Goal: Task Accomplishment & Management: Manage account settings

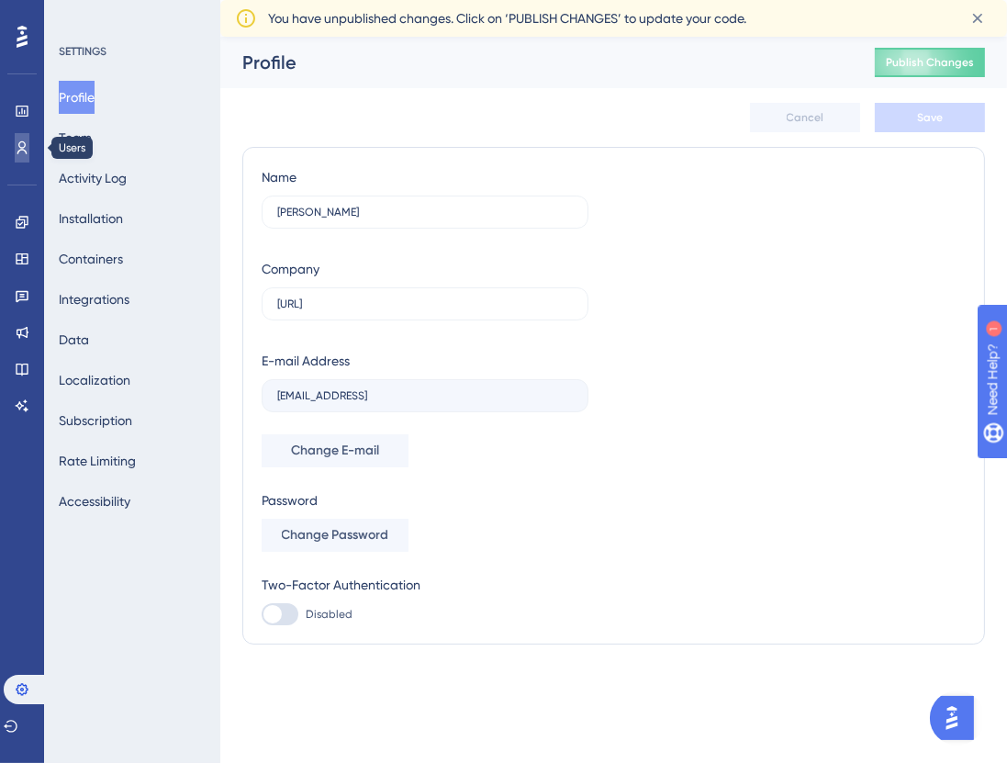
click at [15, 147] on link at bounding box center [22, 147] width 15 height 29
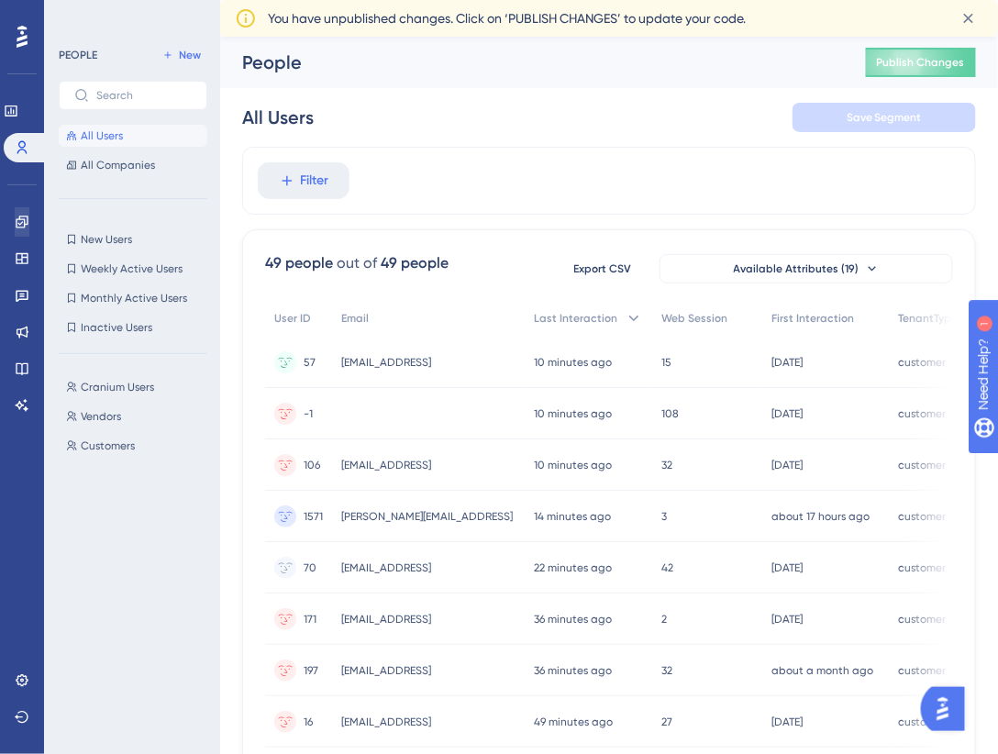
drag, startPoint x: 16, startPoint y: 206, endPoint x: 17, endPoint y: 228, distance: 23.0
click at [16, 207] on div "Engagement Widgets Feedback Product Updates Knowledge Base AI Assistant" at bounding box center [21, 291] width 29 height 258
click at [17, 228] on icon at bounding box center [22, 222] width 15 height 15
click at [19, 257] on icon at bounding box center [22, 258] width 15 height 15
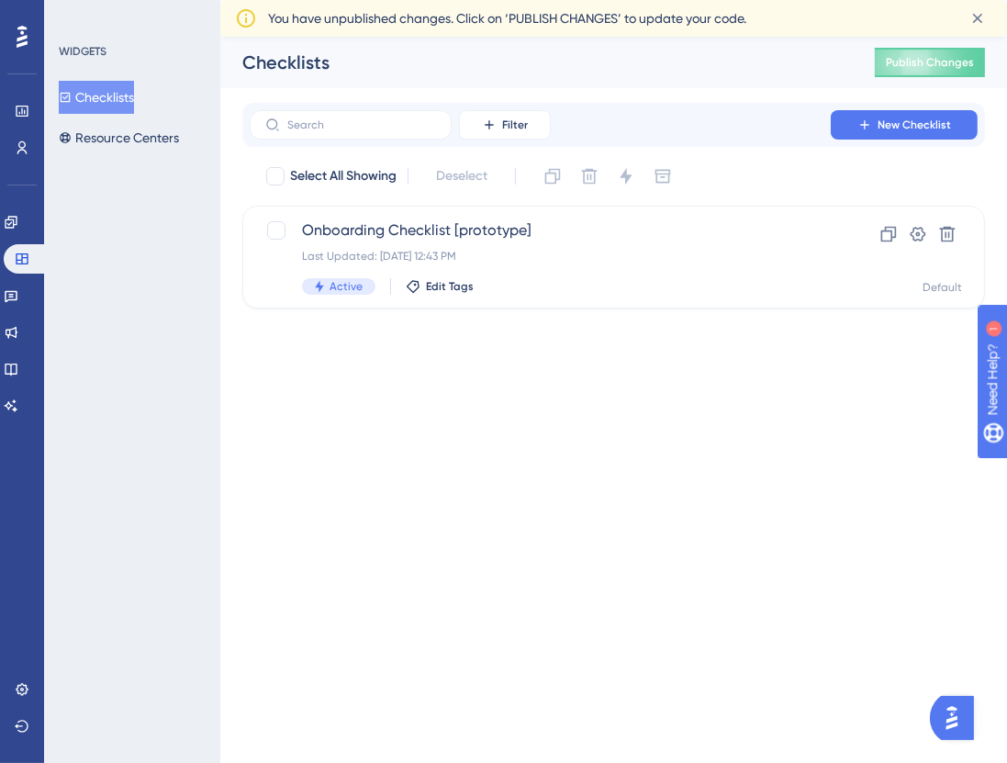
click at [359, 234] on div "✨ Save My Spot!✨" at bounding box center [505, 352] width 1007 height 763
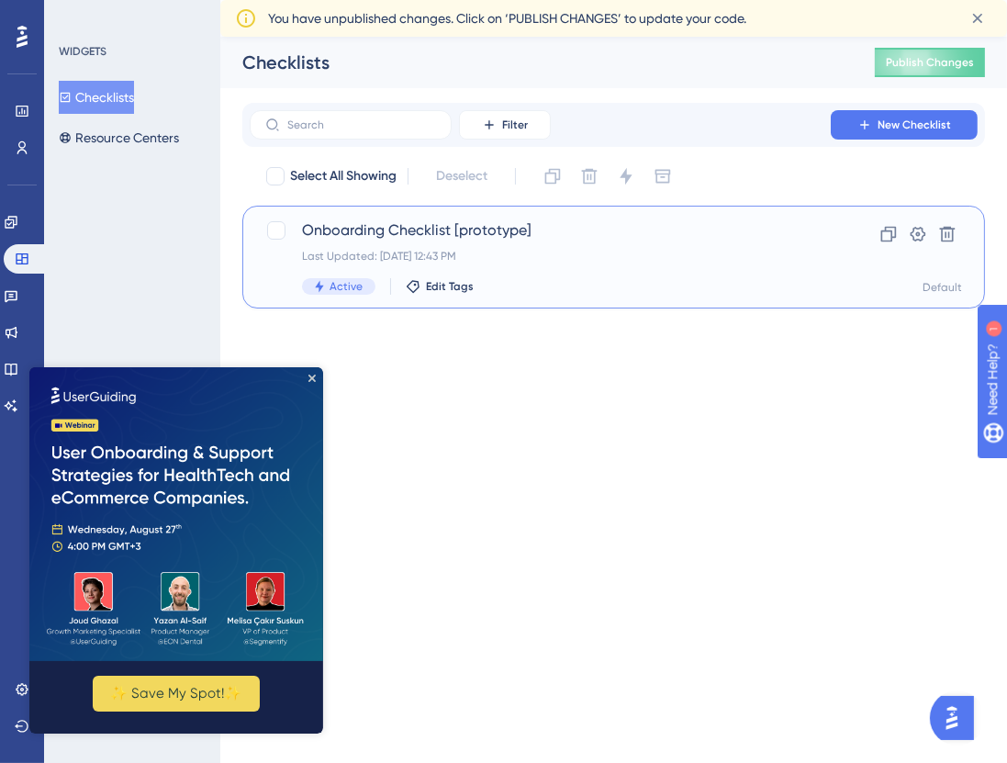
click at [378, 219] on span "Onboarding Checklist [prototype]" at bounding box center [540, 230] width 476 height 22
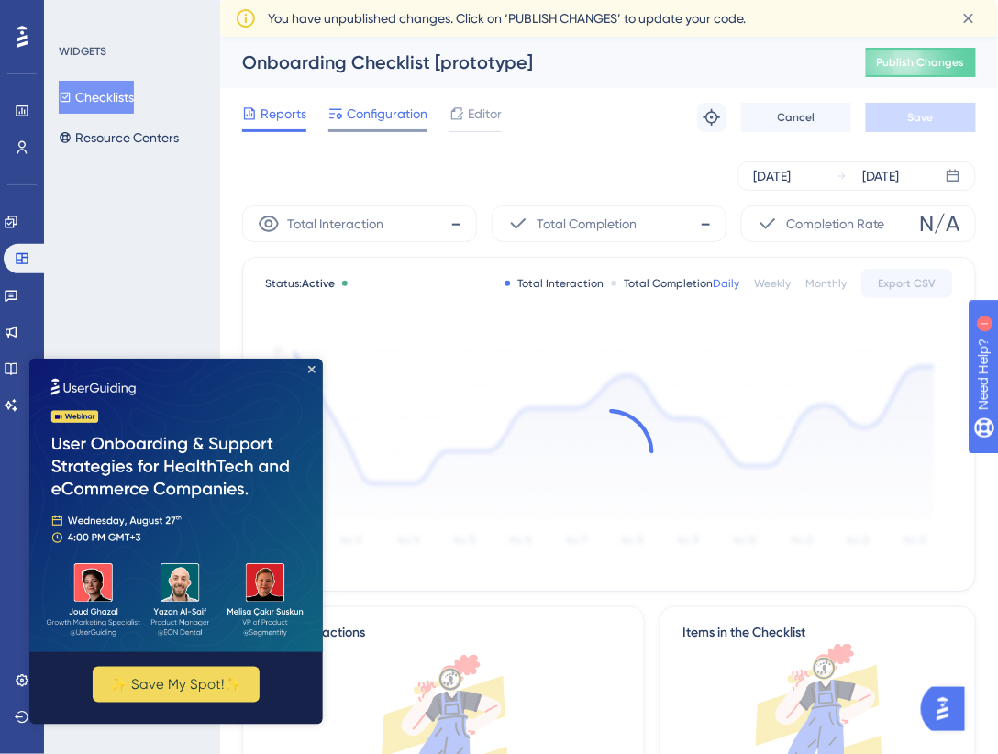
click at [350, 115] on span "Configuration" at bounding box center [387, 114] width 81 height 22
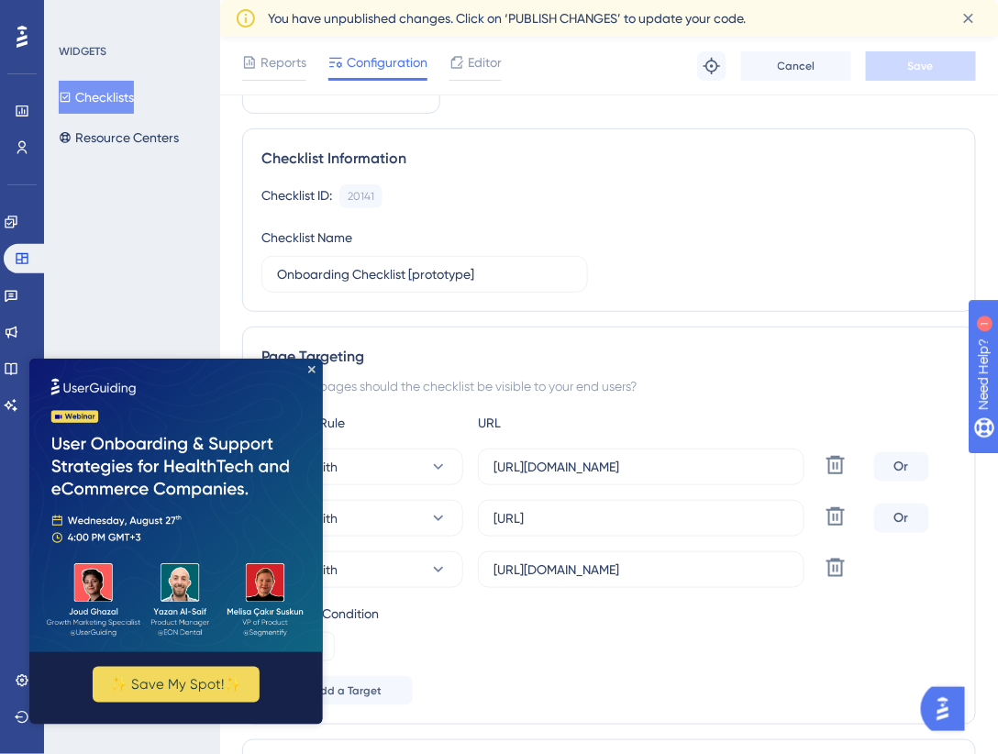
scroll to position [129, 0]
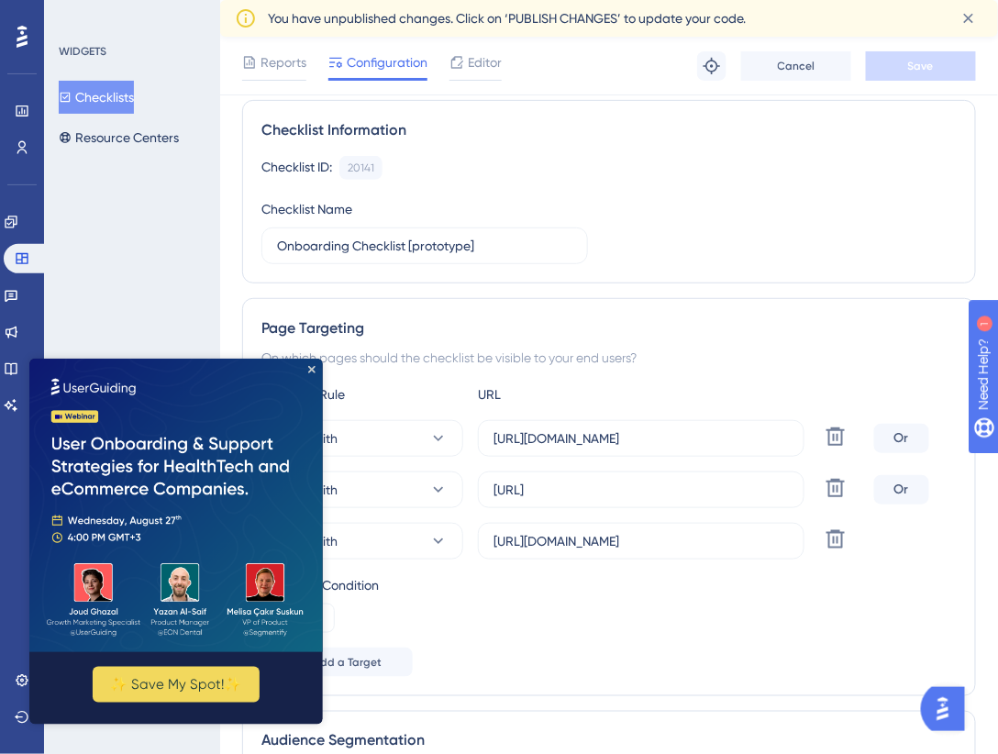
click at [312, 365] on icon "Close Preview" at bounding box center [310, 368] width 7 height 7
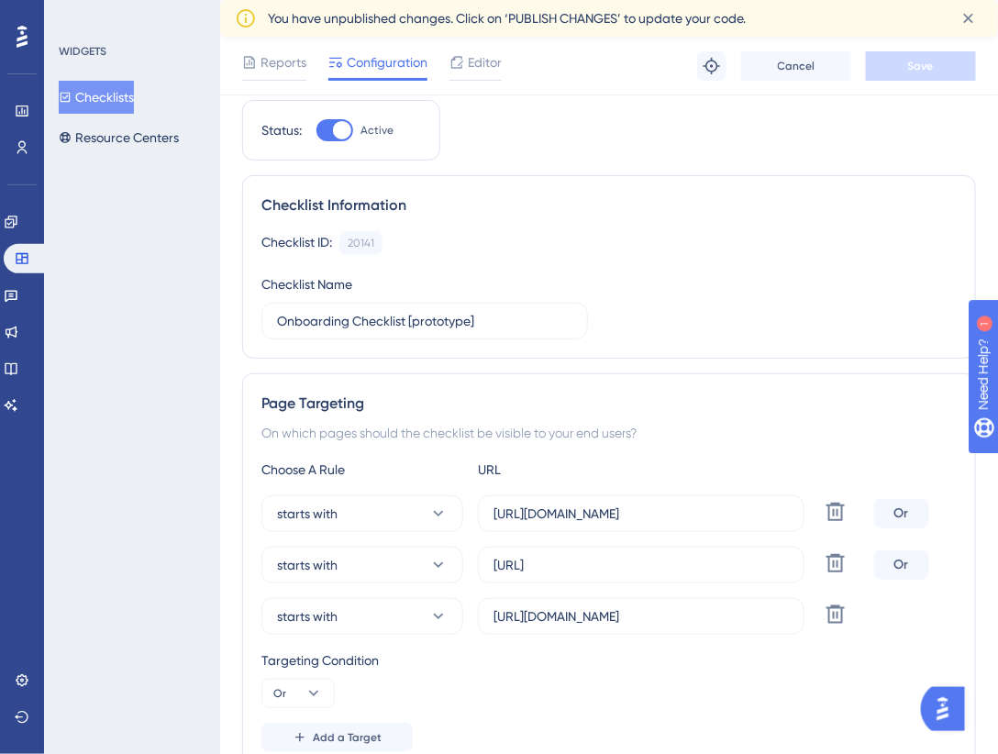
scroll to position [0, 0]
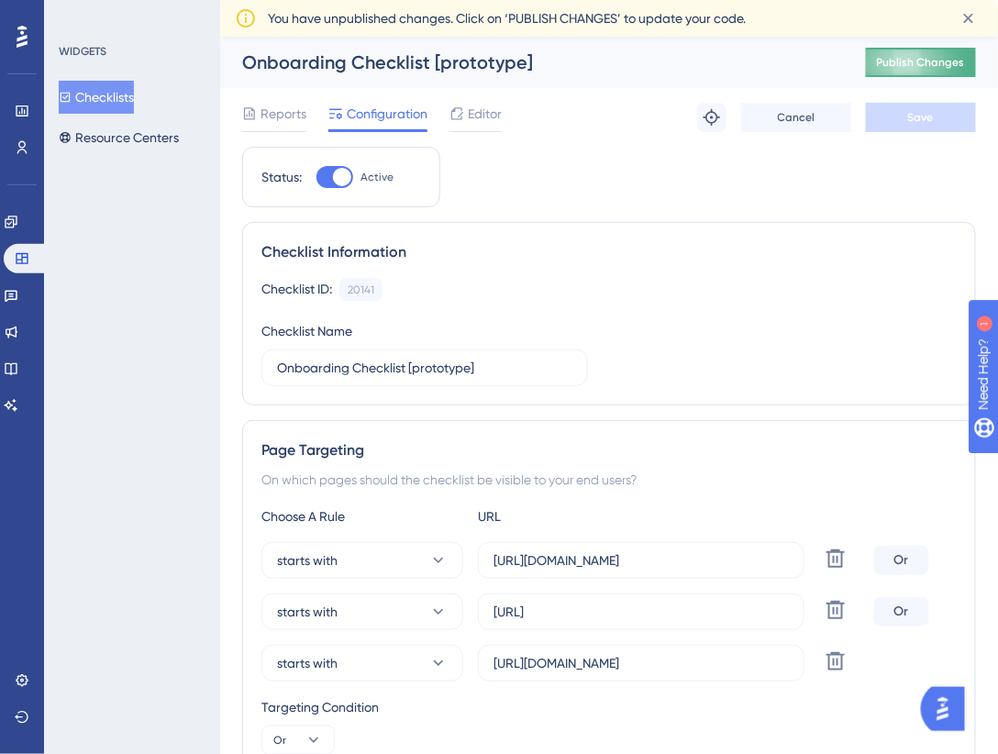
click at [931, 57] on button "Publish Changes" at bounding box center [921, 62] width 110 height 29
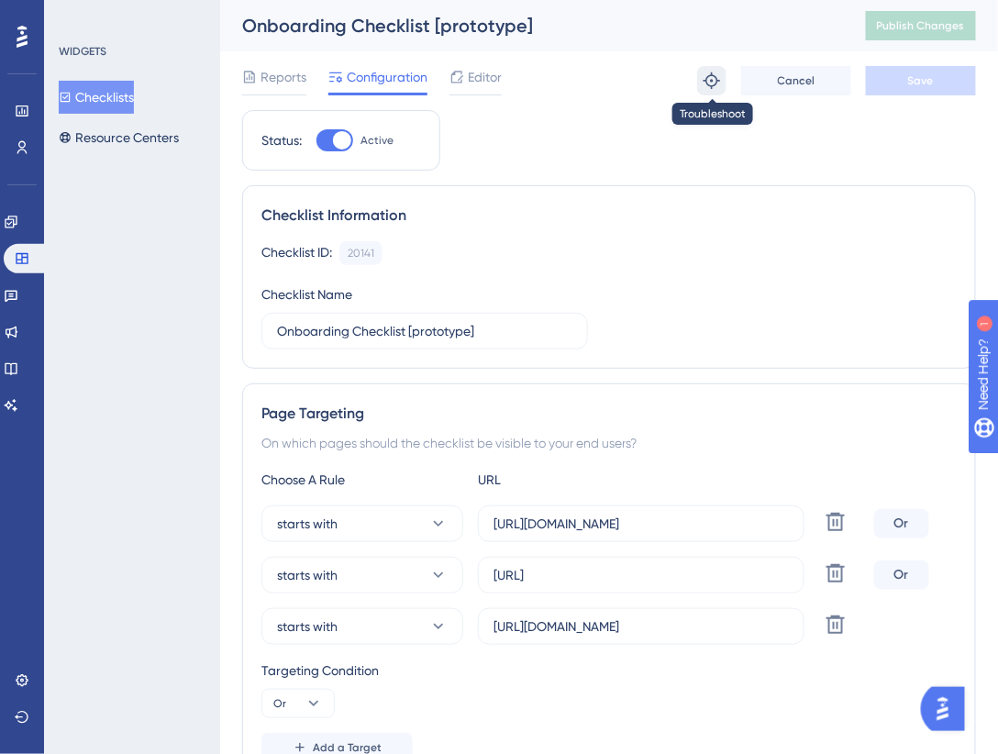
click at [717, 74] on icon at bounding box center [712, 81] width 18 height 18
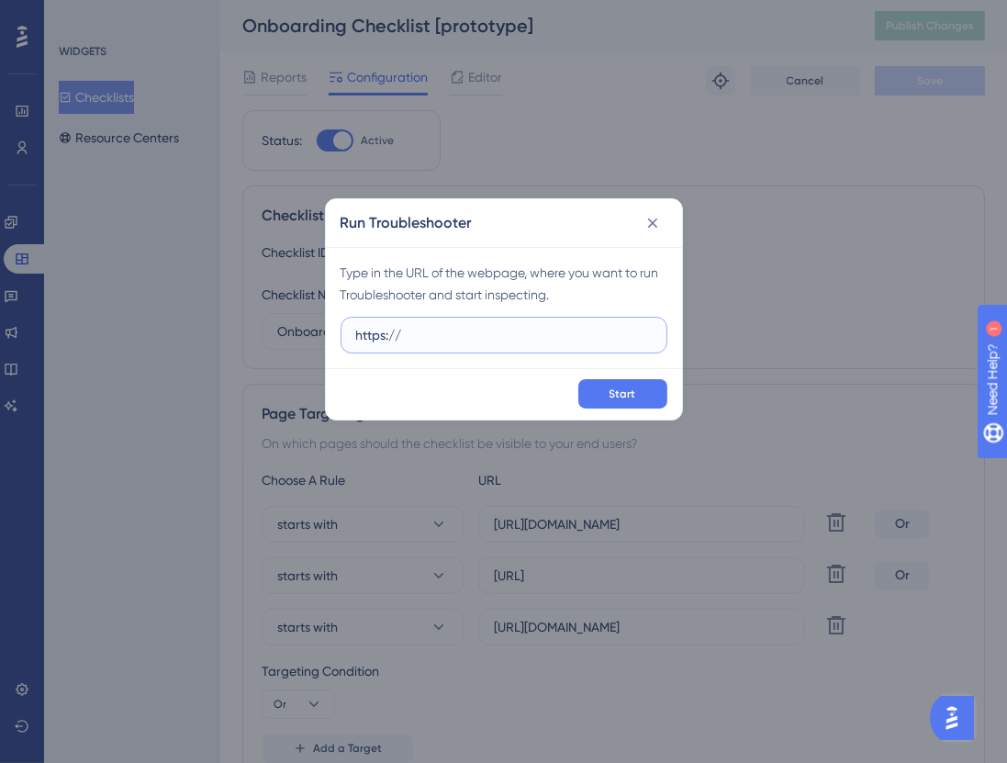
paste input "[DOMAIN_NAME][URL]"
type input "[URL][DOMAIN_NAME]"
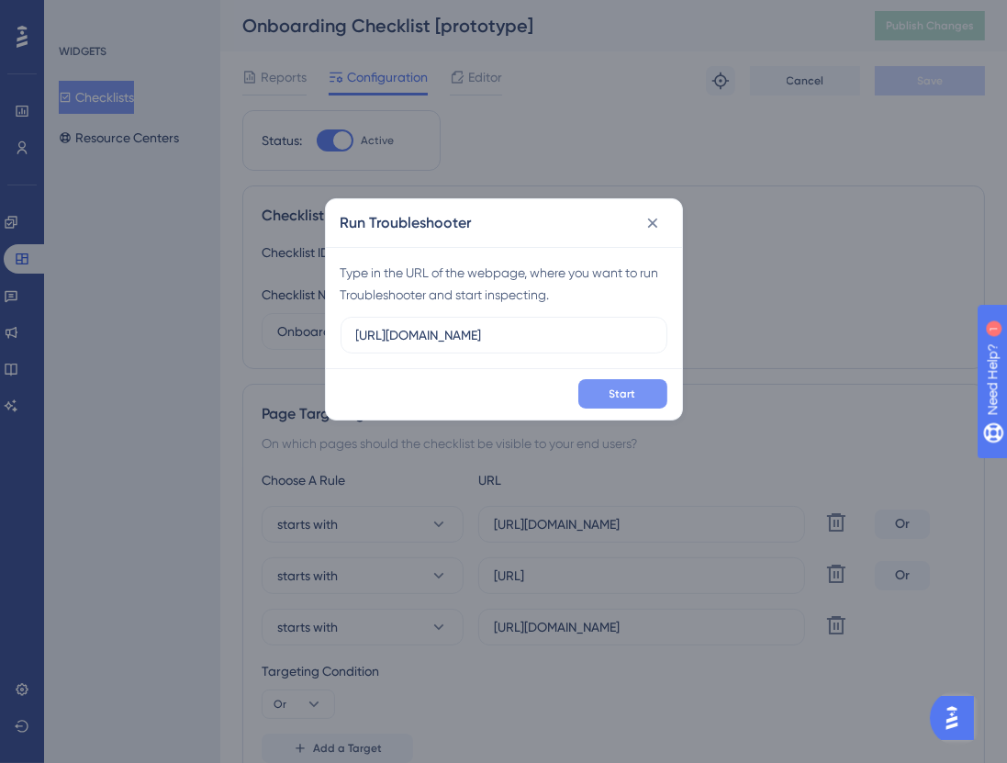
click at [649, 380] on button "Start" at bounding box center [622, 393] width 89 height 29
click at [340, 157] on div "Run Troubleshooter Type in the URL of the webpage, where you want to run Troubl…" at bounding box center [503, 381] width 1007 height 763
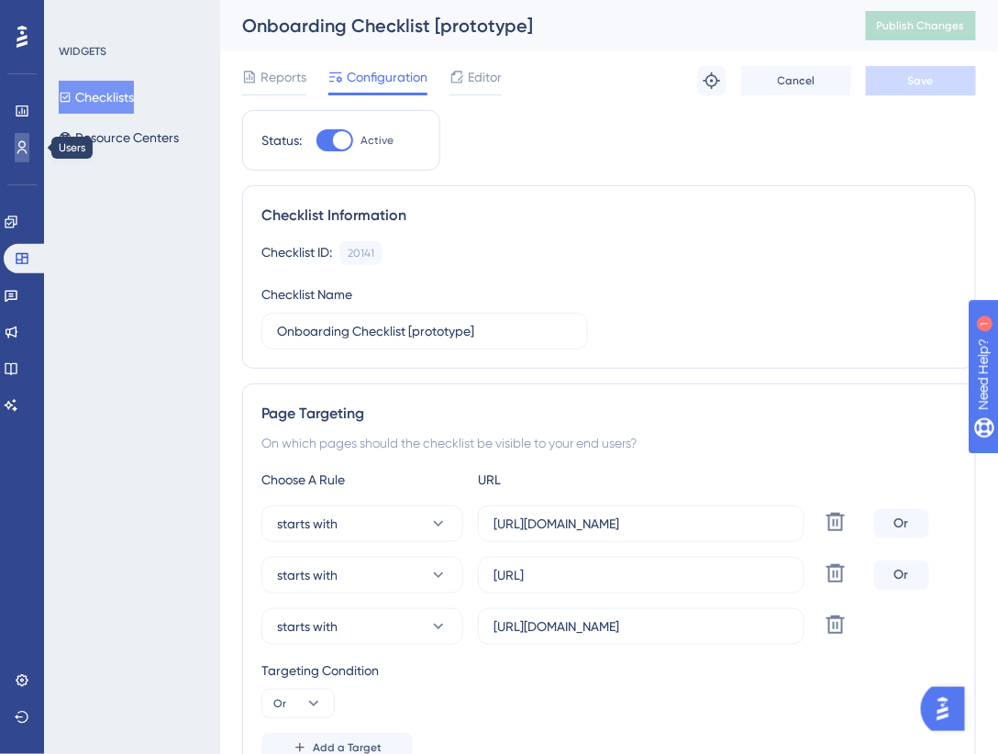
click at [26, 144] on icon at bounding box center [22, 147] width 15 height 15
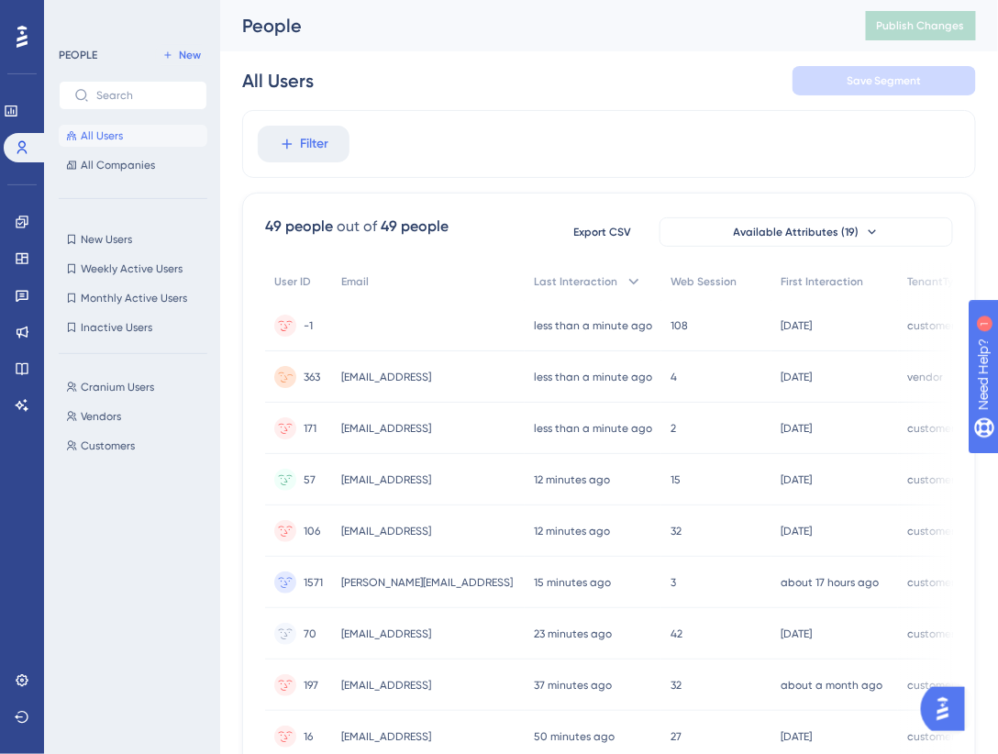
click at [415, 375] on span "[EMAIL_ADDRESS]" at bounding box center [386, 377] width 90 height 15
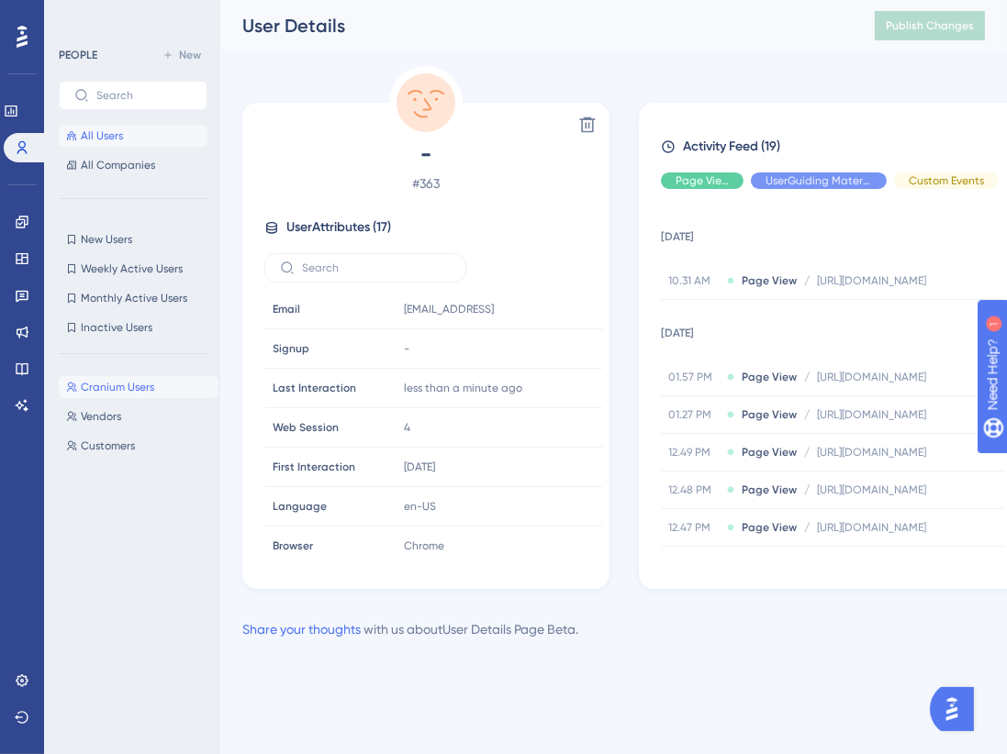
drag, startPoint x: 136, startPoint y: 382, endPoint x: 164, endPoint y: 365, distance: 32.9
click at [136, 382] on span "Cranium Users" at bounding box center [117, 387] width 73 height 15
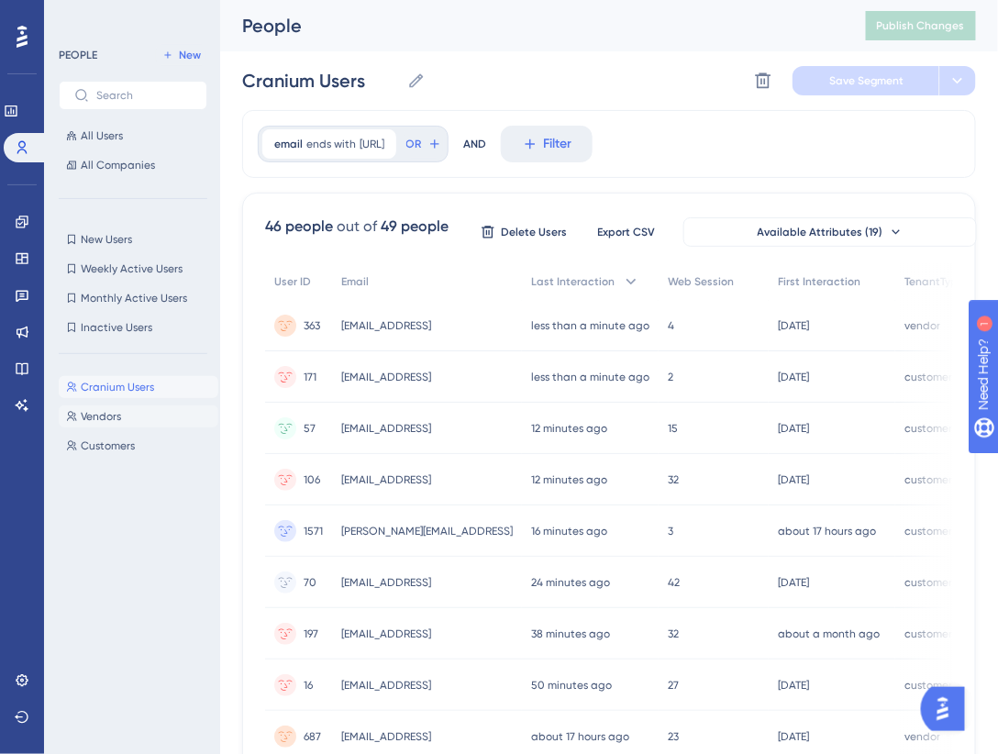
click at [135, 420] on button "Vendors Vendors" at bounding box center [139, 417] width 160 height 22
type input "Vendors"
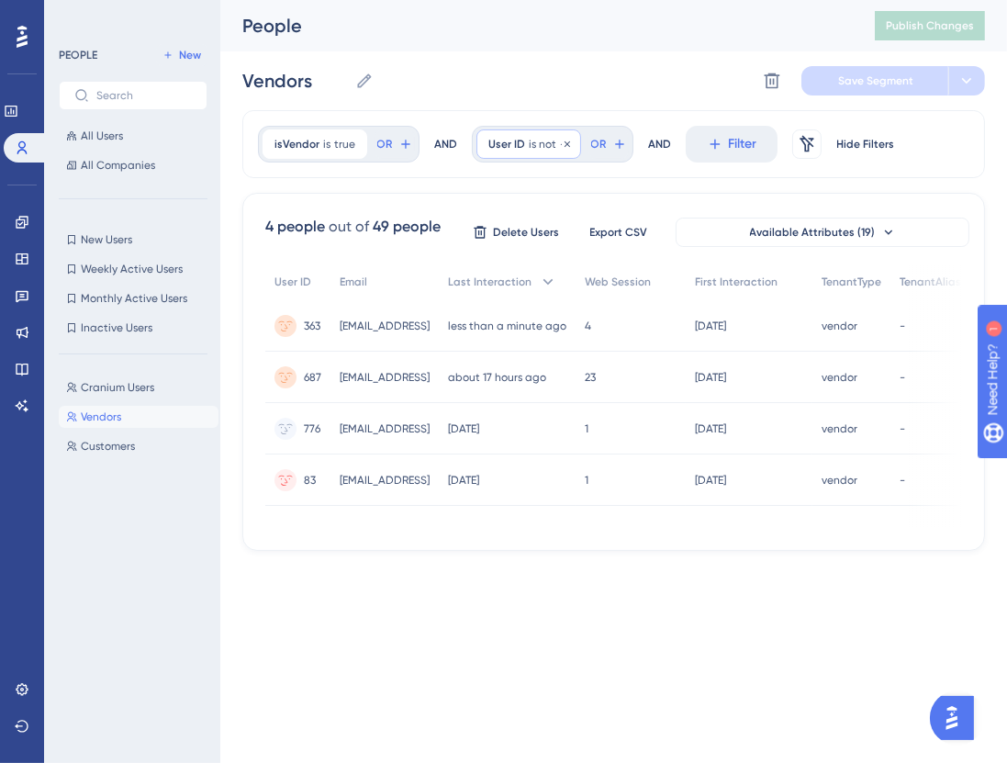
click at [542, 141] on span "is not" at bounding box center [543, 144] width 28 height 15
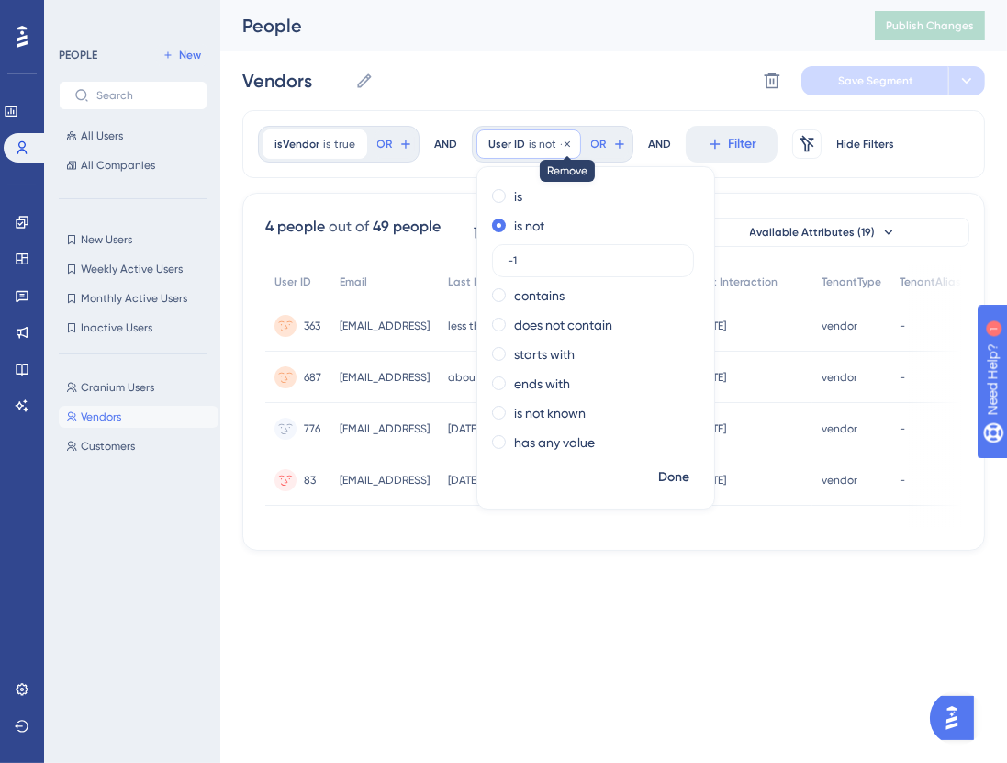
click at [562, 144] on icon at bounding box center [567, 144] width 11 height 11
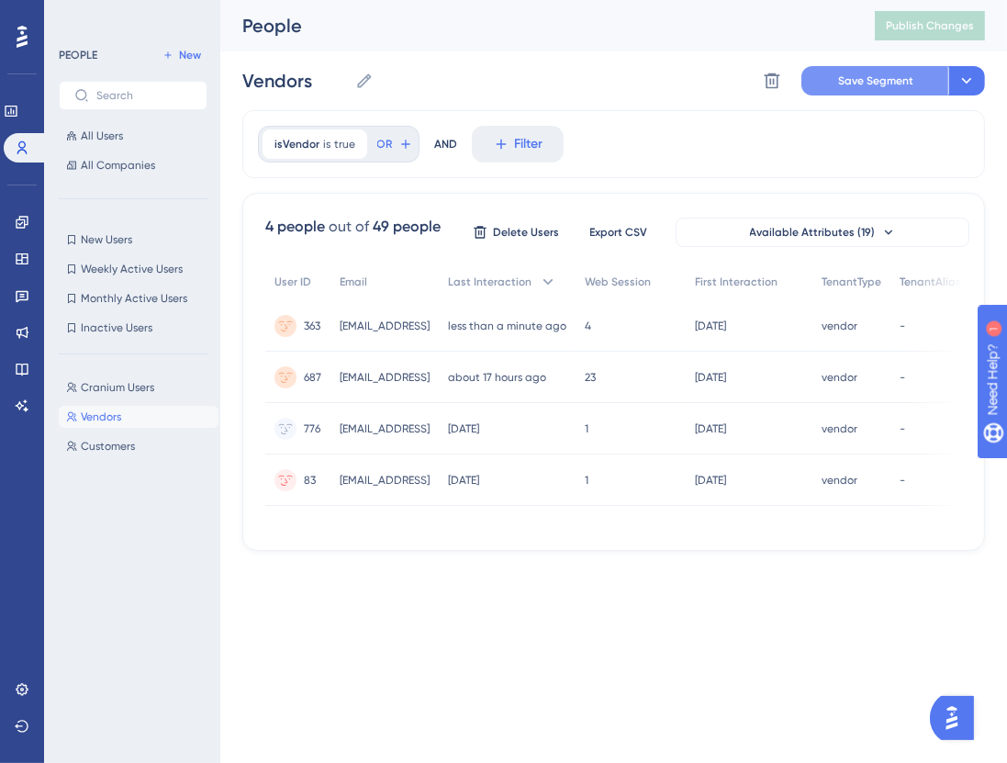
click at [924, 70] on button "Save Segment" at bounding box center [874, 80] width 147 height 29
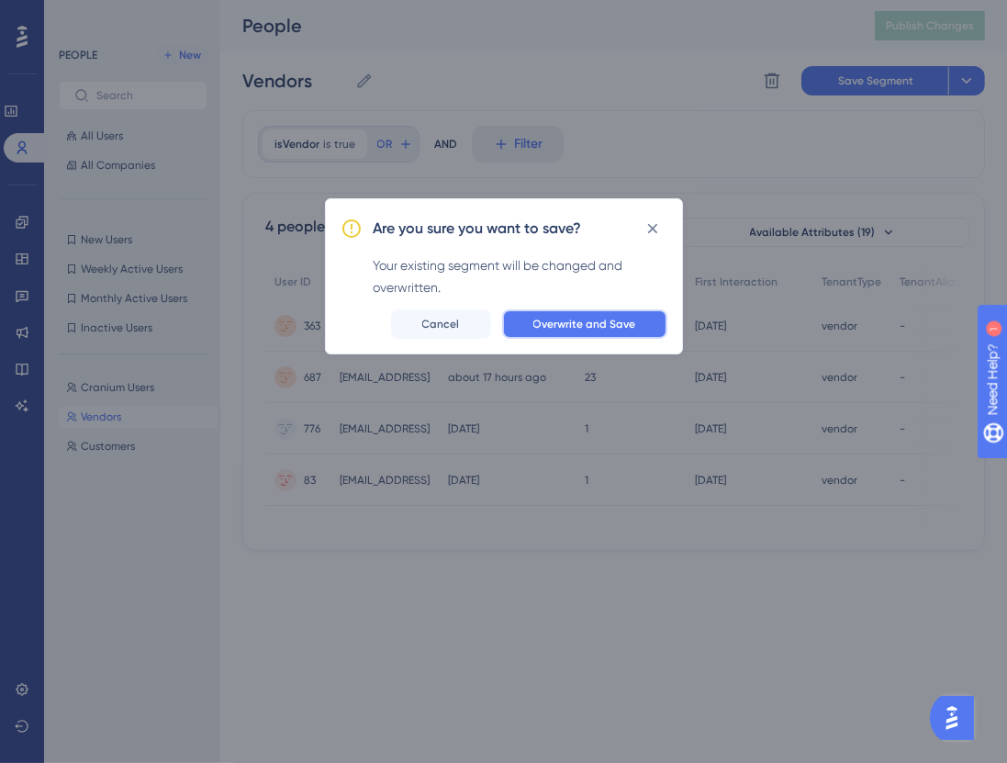
click at [610, 312] on button "Overwrite and Save" at bounding box center [584, 323] width 165 height 29
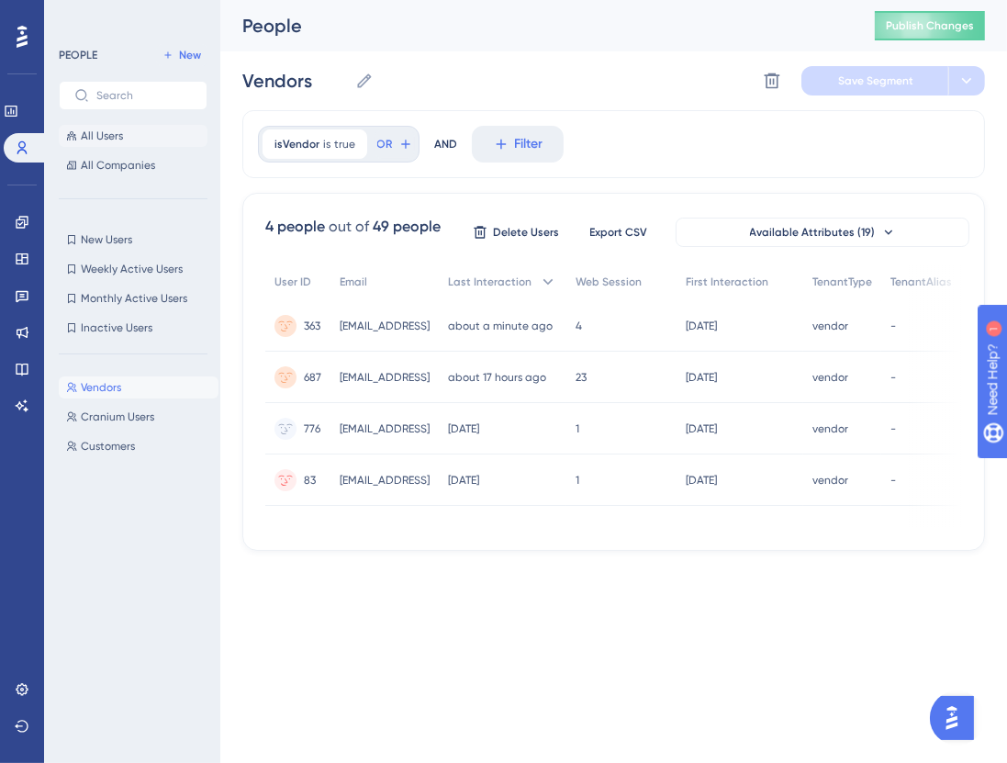
click at [147, 130] on button "All Users" at bounding box center [133, 136] width 149 height 22
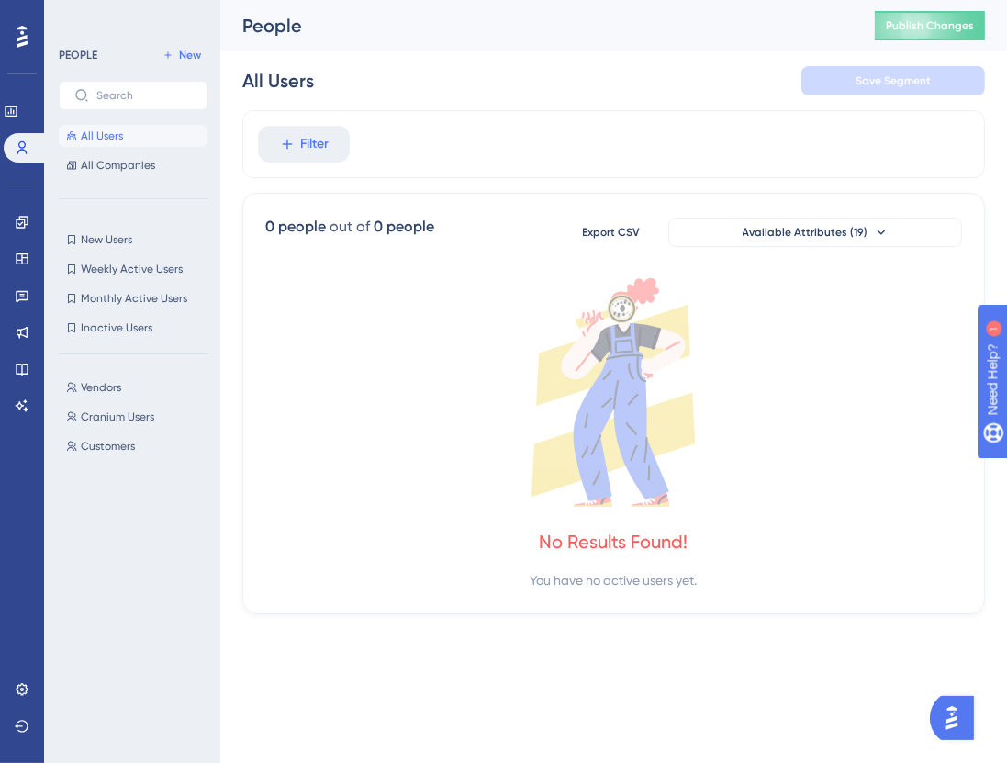
drag, startPoint x: 141, startPoint y: 135, endPoint x: 140, endPoint y: 145, distance: 10.1
click at [141, 136] on button "All Users" at bounding box center [133, 136] width 149 height 22
click at [139, 155] on button "All Companies" at bounding box center [133, 165] width 149 height 22
click at [150, 130] on button "All Users" at bounding box center [133, 136] width 149 height 22
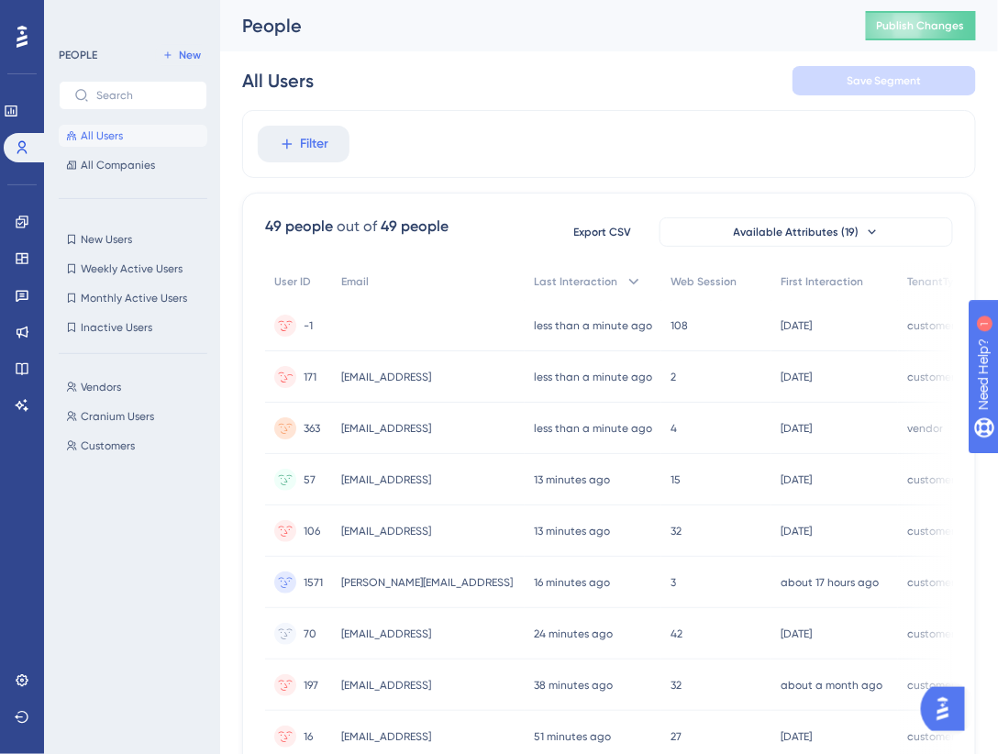
click at [426, 373] on span "[EMAIL_ADDRESS]" at bounding box center [386, 377] width 90 height 15
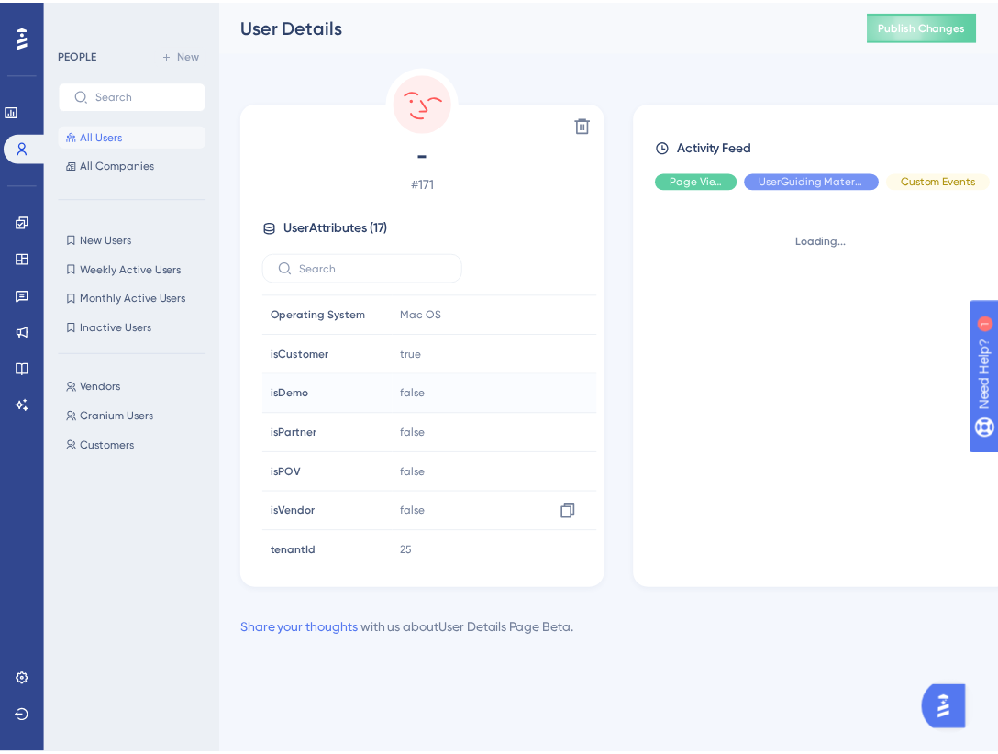
scroll to position [394, 0]
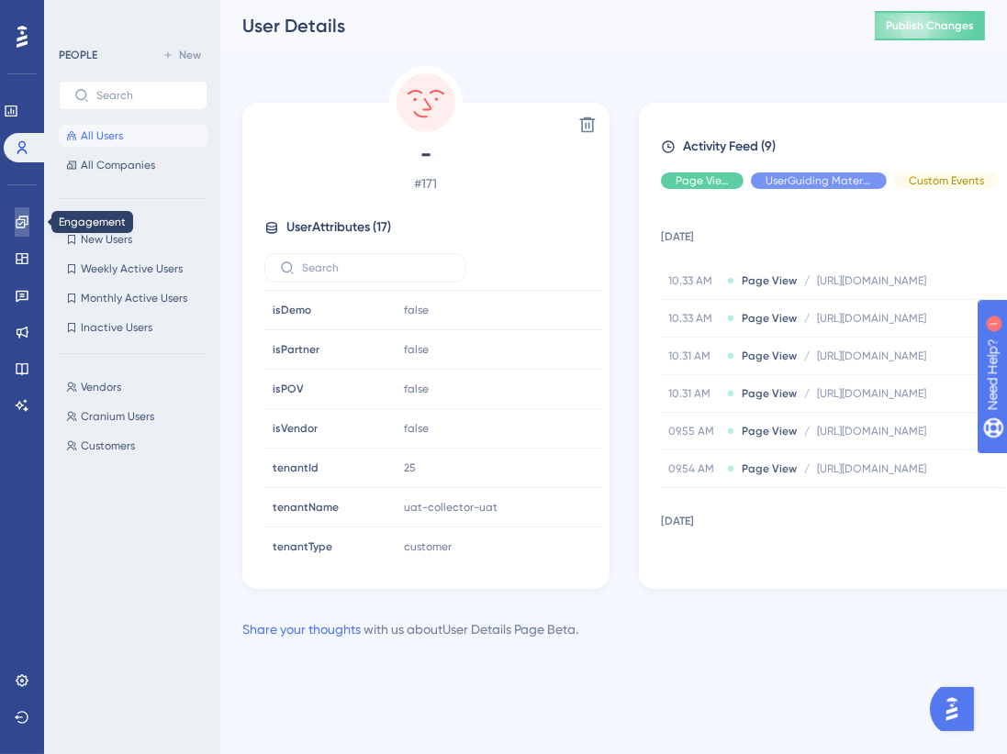
click at [15, 224] on icon at bounding box center [22, 222] width 15 height 15
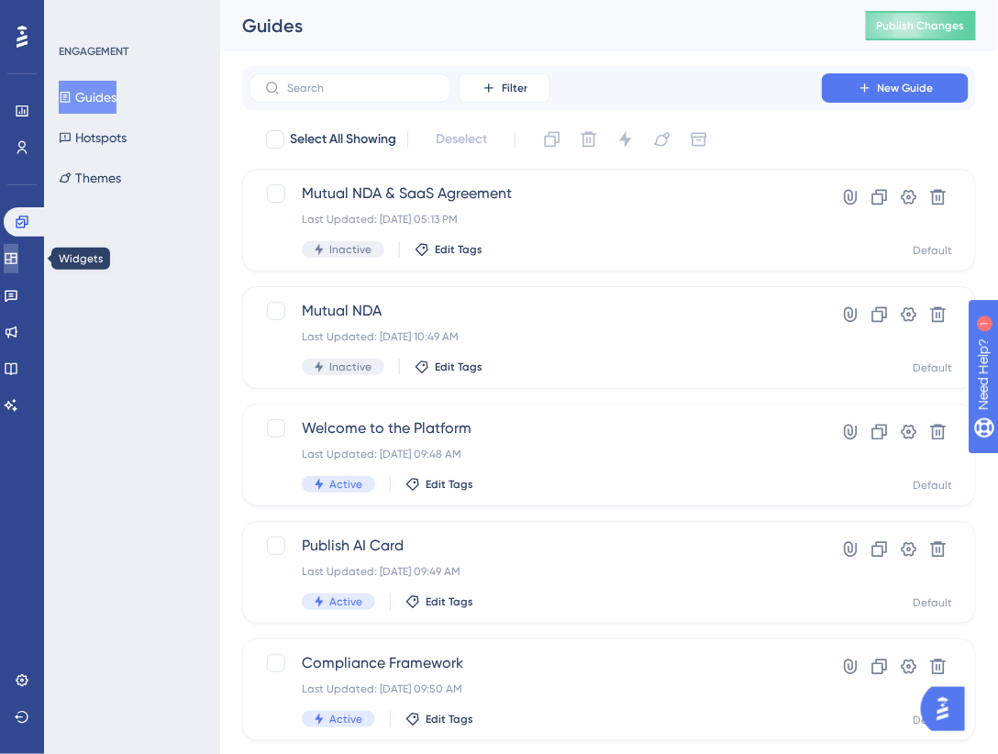
click at [18, 251] on link at bounding box center [11, 258] width 15 height 29
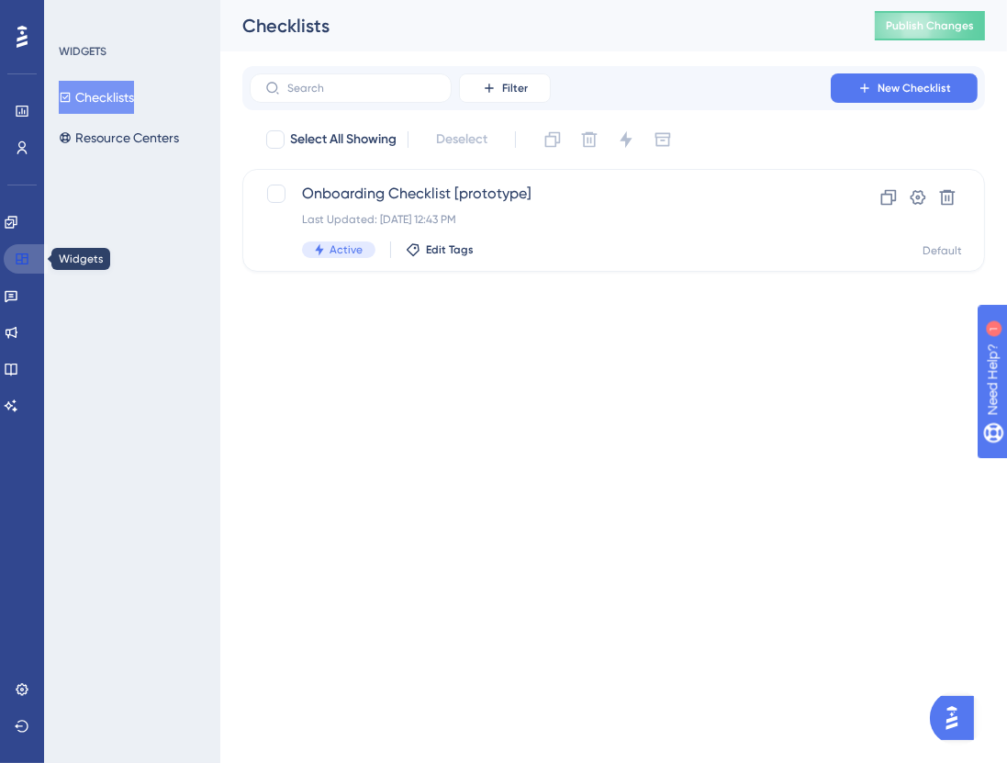
click at [27, 251] on link at bounding box center [26, 258] width 44 height 29
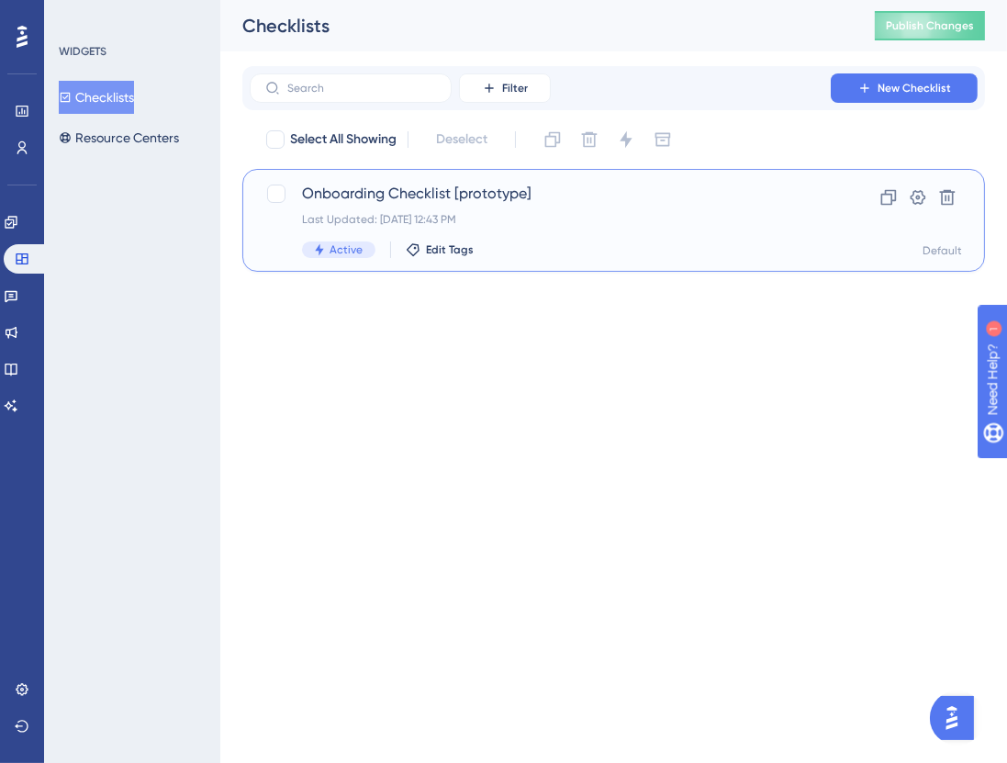
click at [334, 180] on div "Onboarding Checklist [prototype] Last Updated: [DATE] 12:43 PM Active Edit Tags…" at bounding box center [613, 220] width 742 height 103
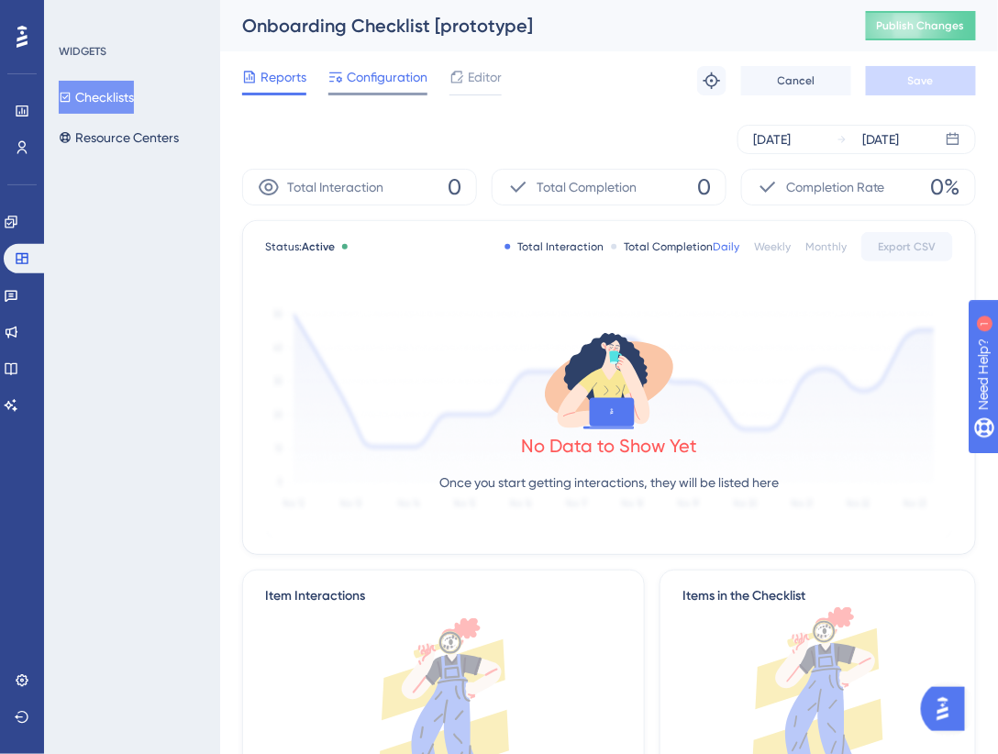
drag, startPoint x: 403, startPoint y: 73, endPoint x: 403, endPoint y: 90, distance: 16.5
click at [403, 73] on span "Configuration" at bounding box center [387, 77] width 81 height 22
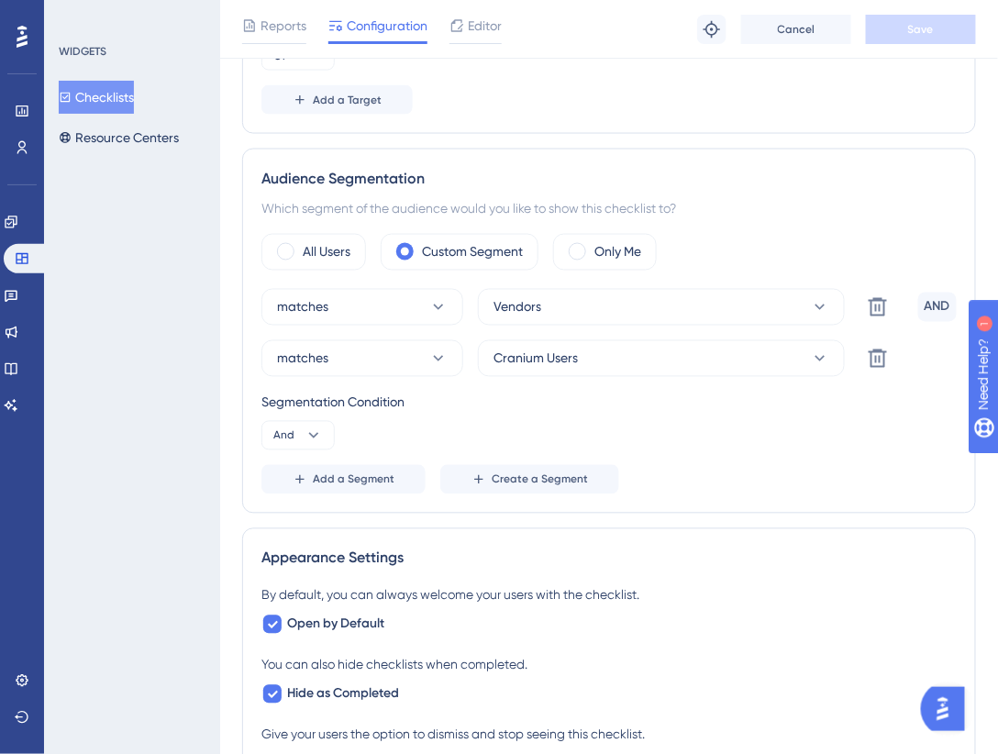
scroll to position [680, 0]
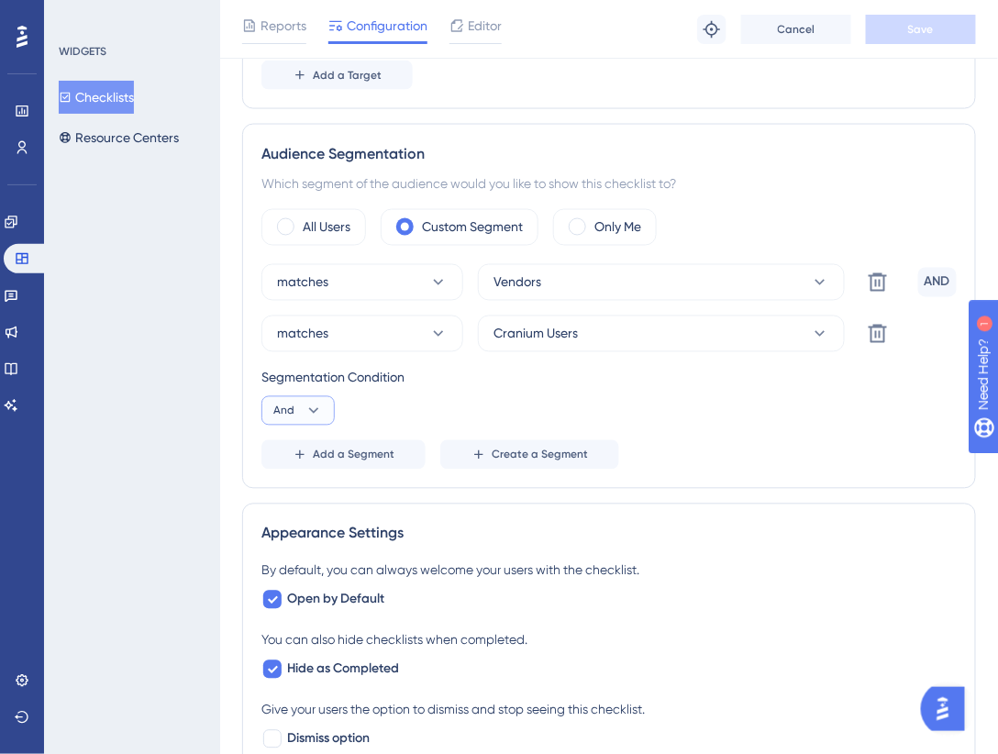
click at [306, 411] on icon at bounding box center [314, 411] width 18 height 18
click at [303, 488] on div "Or Or" at bounding box center [298, 500] width 35 height 37
click at [929, 40] on button "Save" at bounding box center [921, 29] width 110 height 29
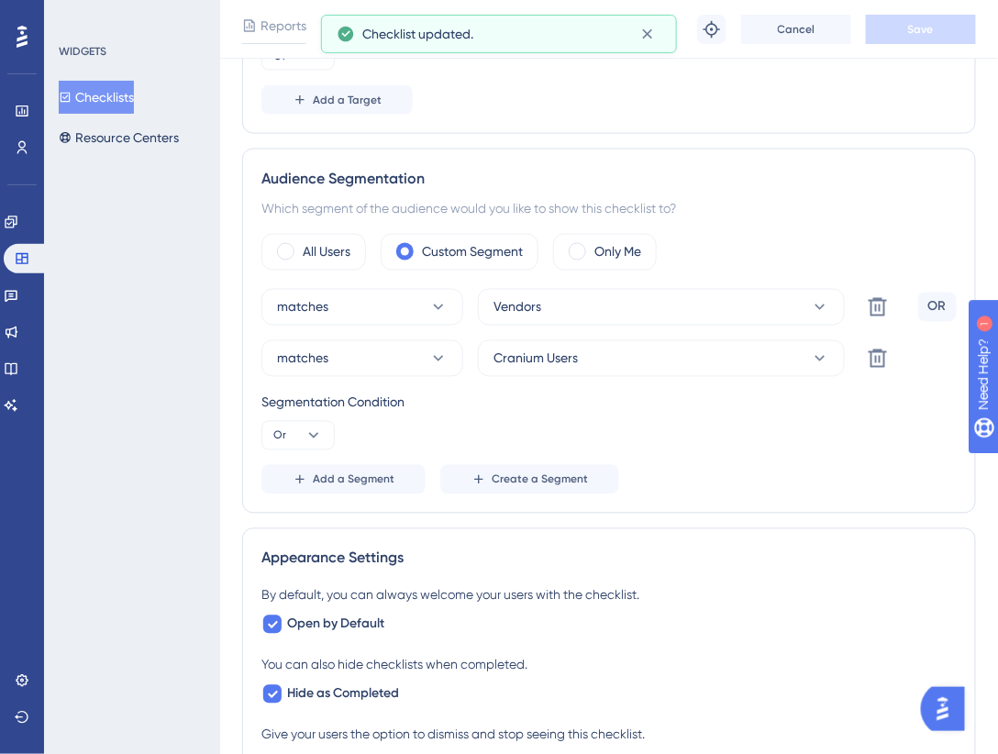
scroll to position [0, 0]
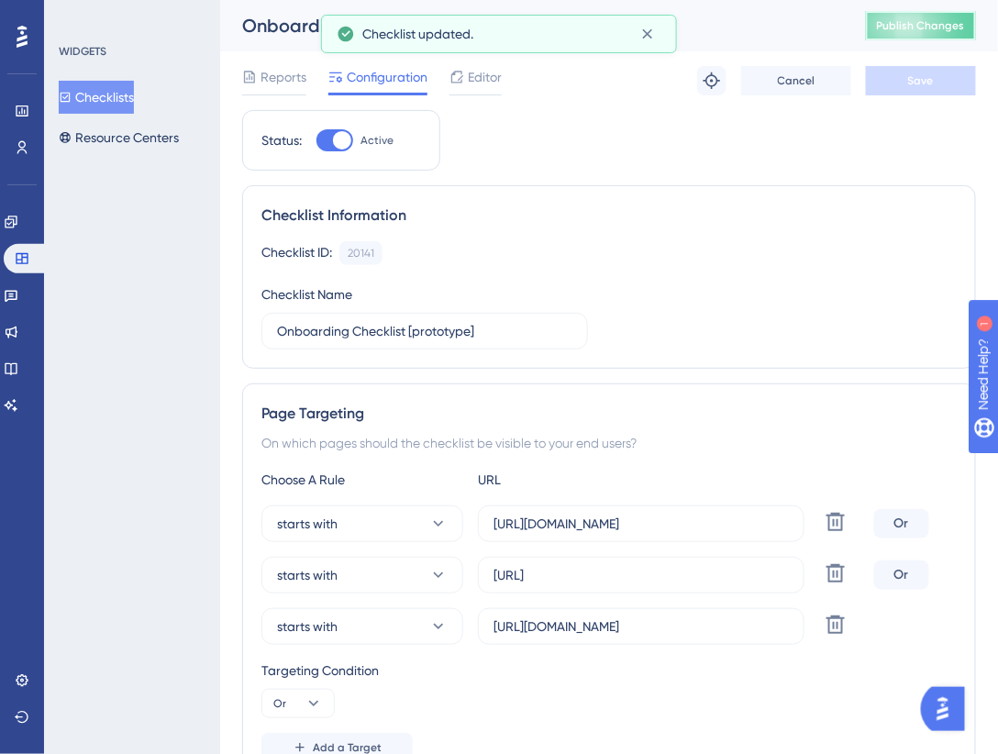
click at [916, 18] on button "Publish Changes" at bounding box center [921, 25] width 110 height 29
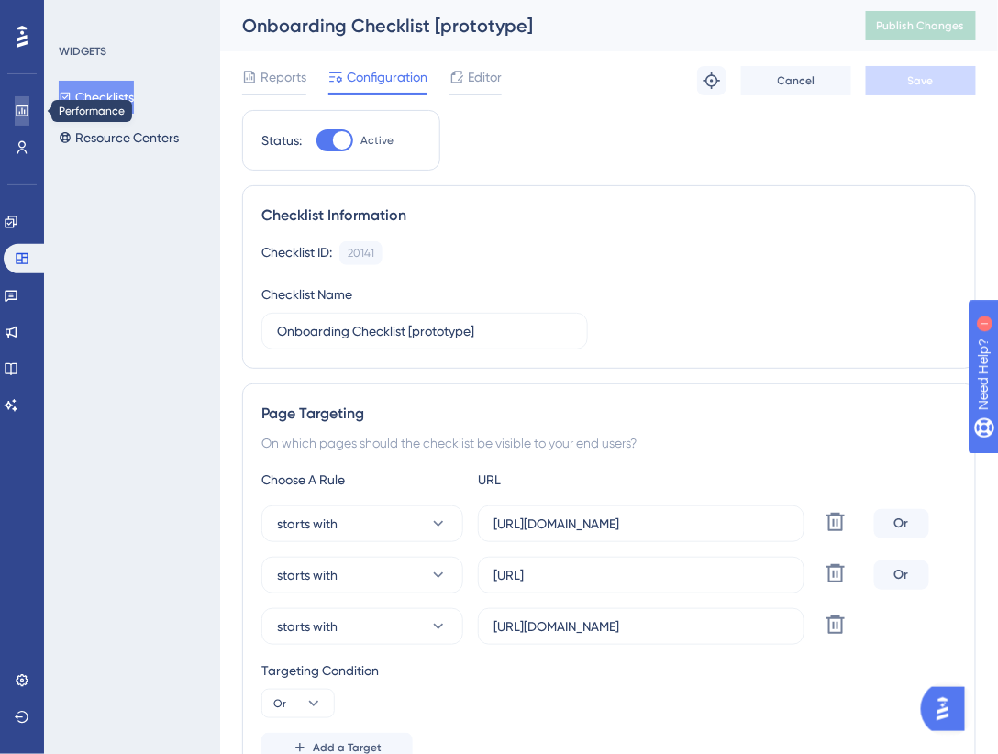
click at [25, 118] on link at bounding box center [22, 110] width 15 height 29
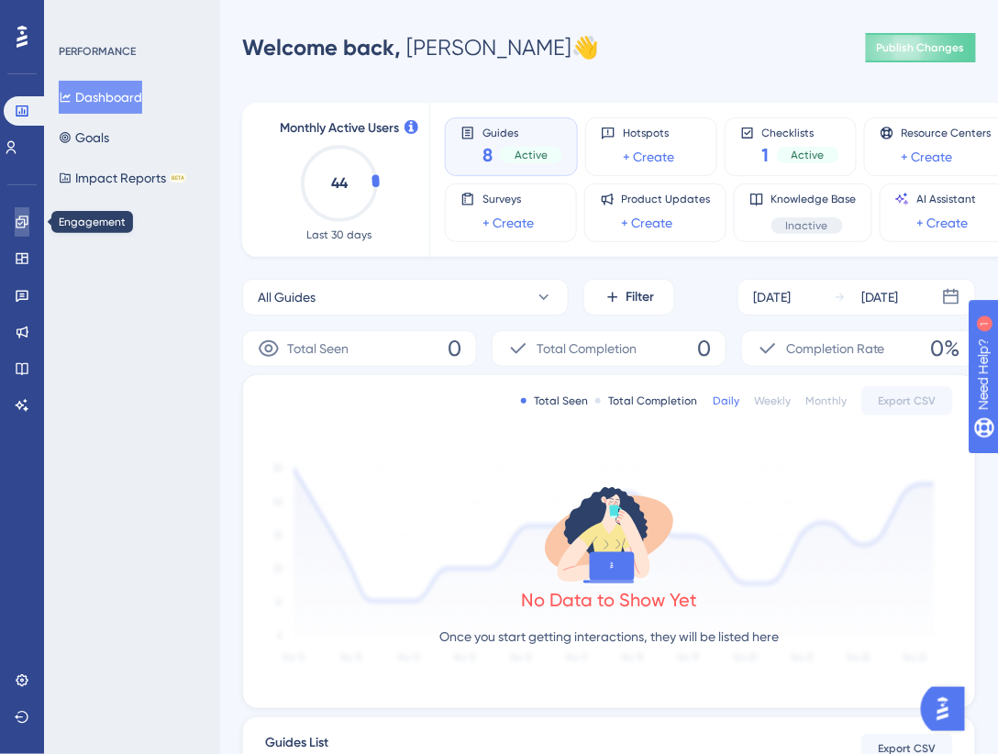
click at [29, 225] on link at bounding box center [22, 221] width 15 height 29
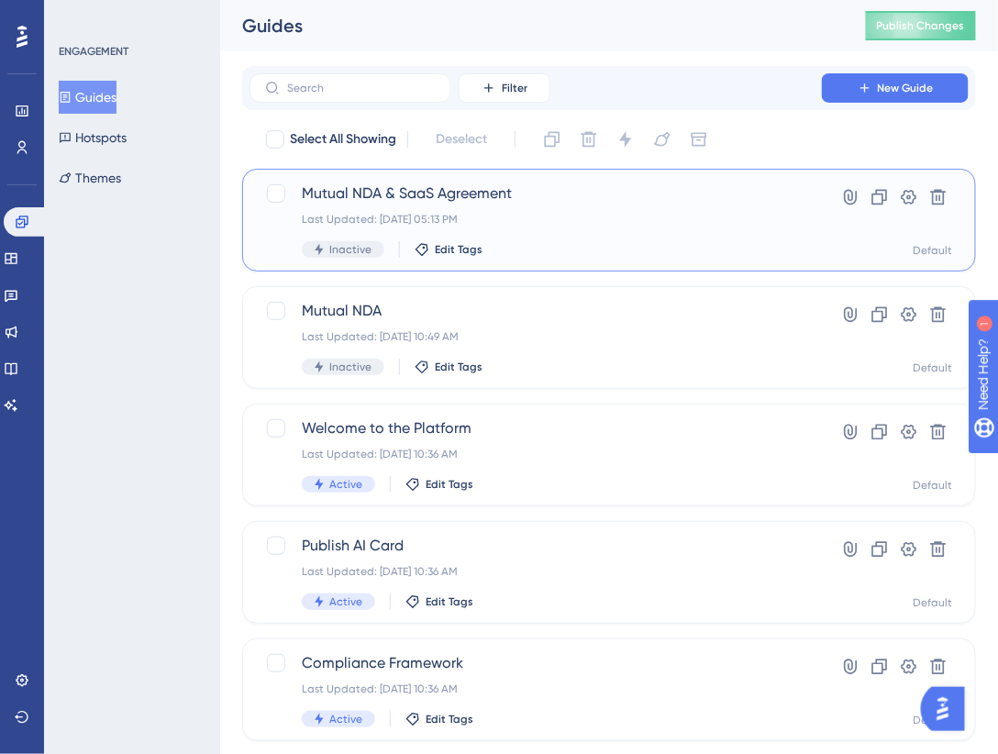
click at [397, 193] on span "Mutual NDA & SaaS Agreement" at bounding box center [536, 194] width 468 height 22
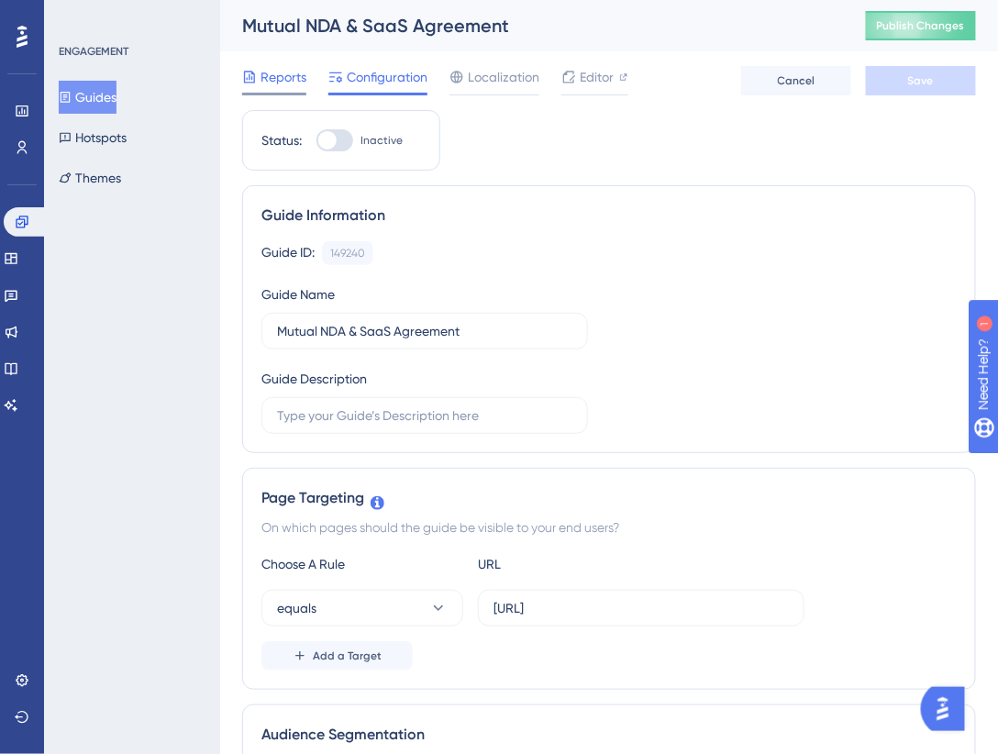
click at [295, 83] on span "Reports" at bounding box center [284, 77] width 46 height 22
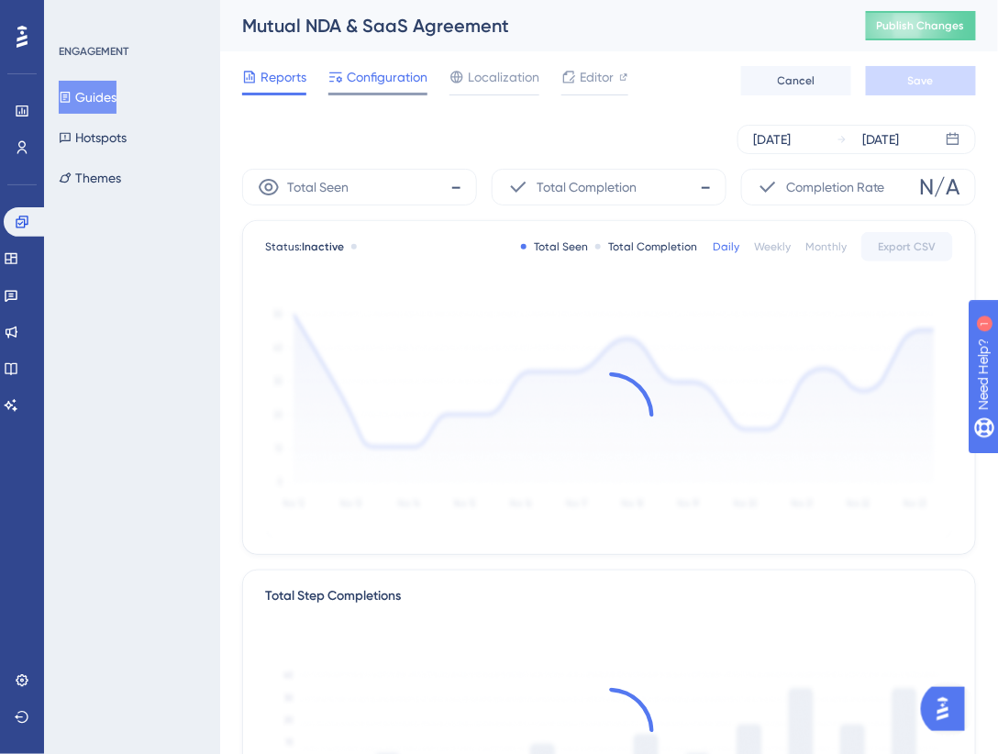
click at [400, 89] on div "Configuration" at bounding box center [378, 80] width 99 height 29
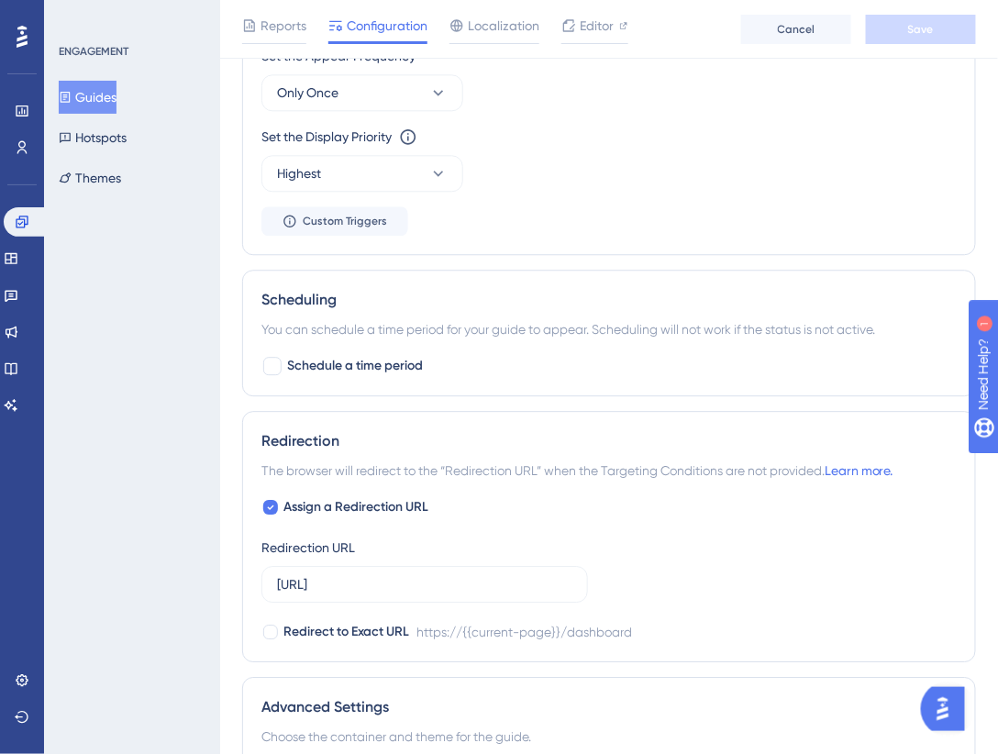
scroll to position [1291, 0]
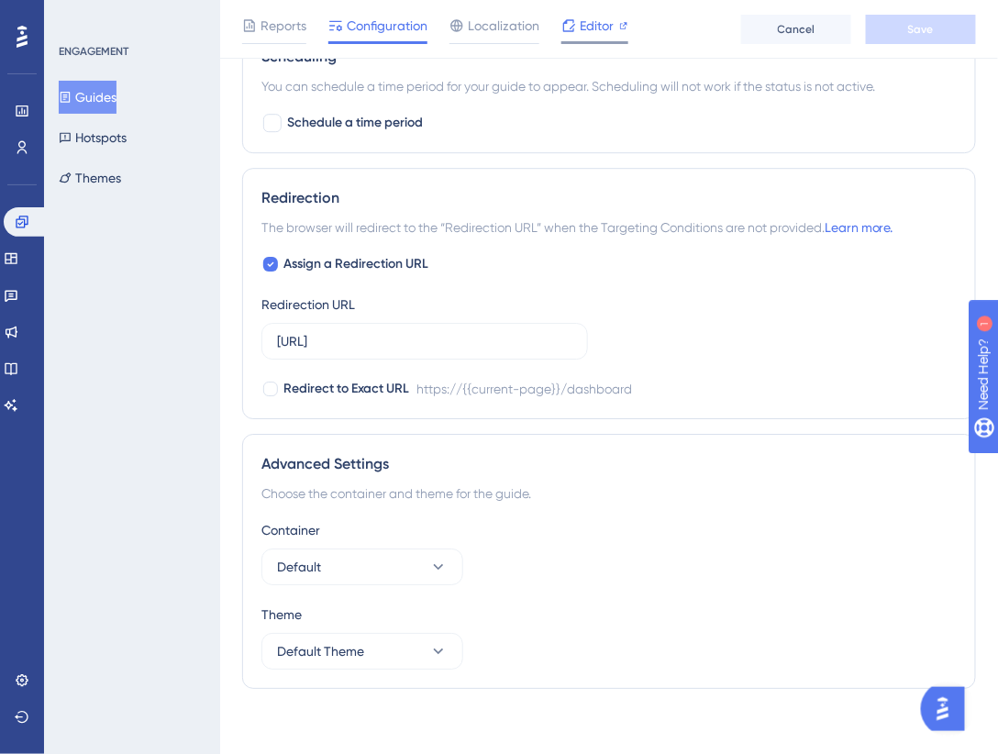
click at [596, 38] on div "Editor" at bounding box center [595, 29] width 67 height 29
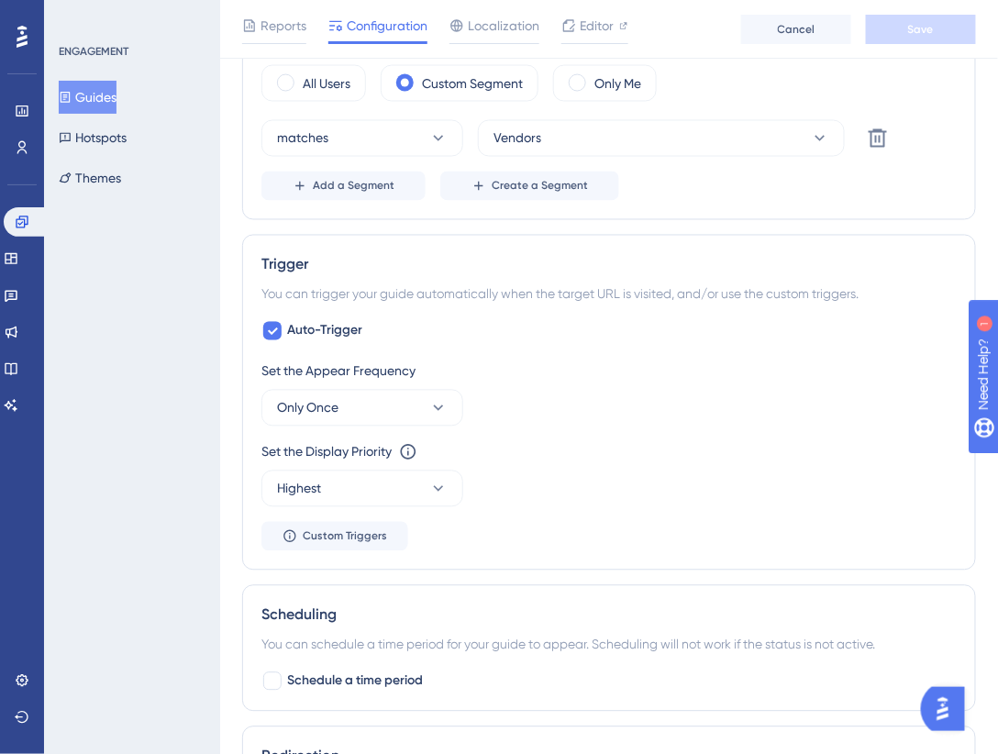
scroll to position [728, 0]
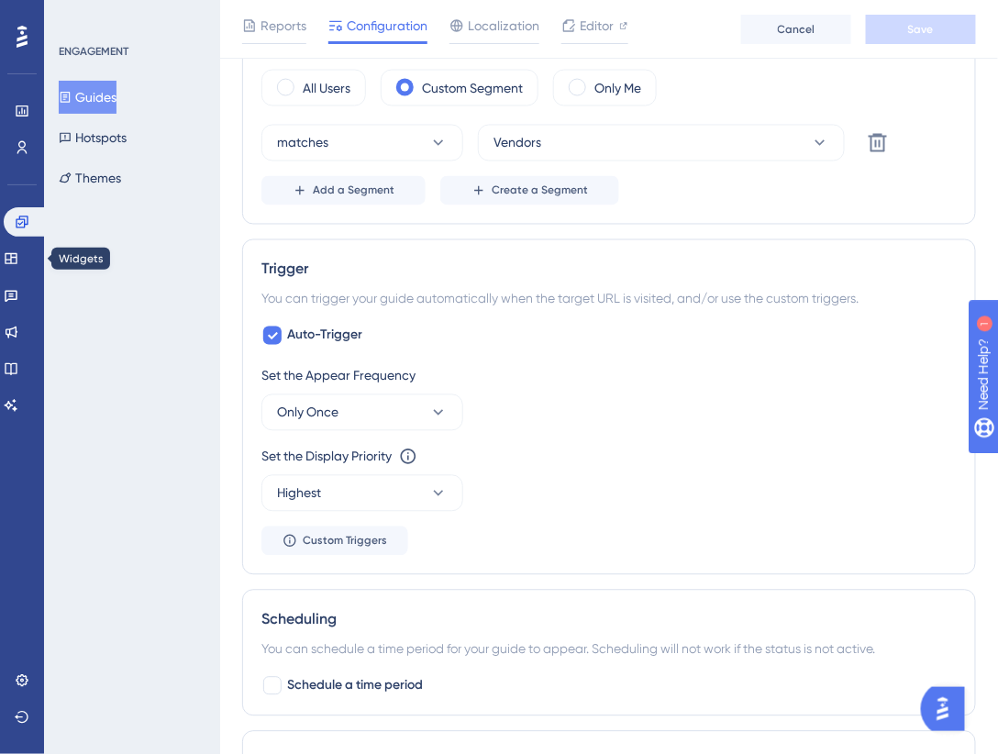
click at [28, 273] on div "Engagement Widgets Feedback Product Updates Knowledge Base AI Assistant" at bounding box center [22, 313] width 37 height 213
click at [18, 258] on link at bounding box center [11, 258] width 15 height 29
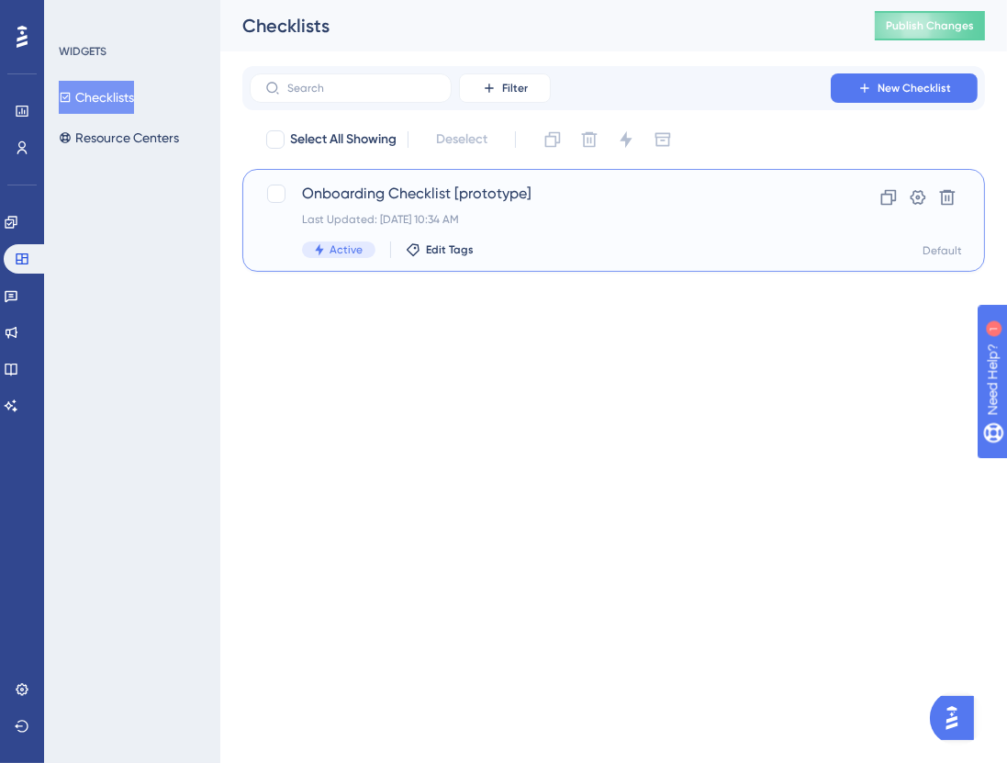
click at [365, 206] on div "Onboarding Checklist [prototype] Last Updated: [DATE] 10:34 AM Active Edit Tags" at bounding box center [540, 220] width 476 height 75
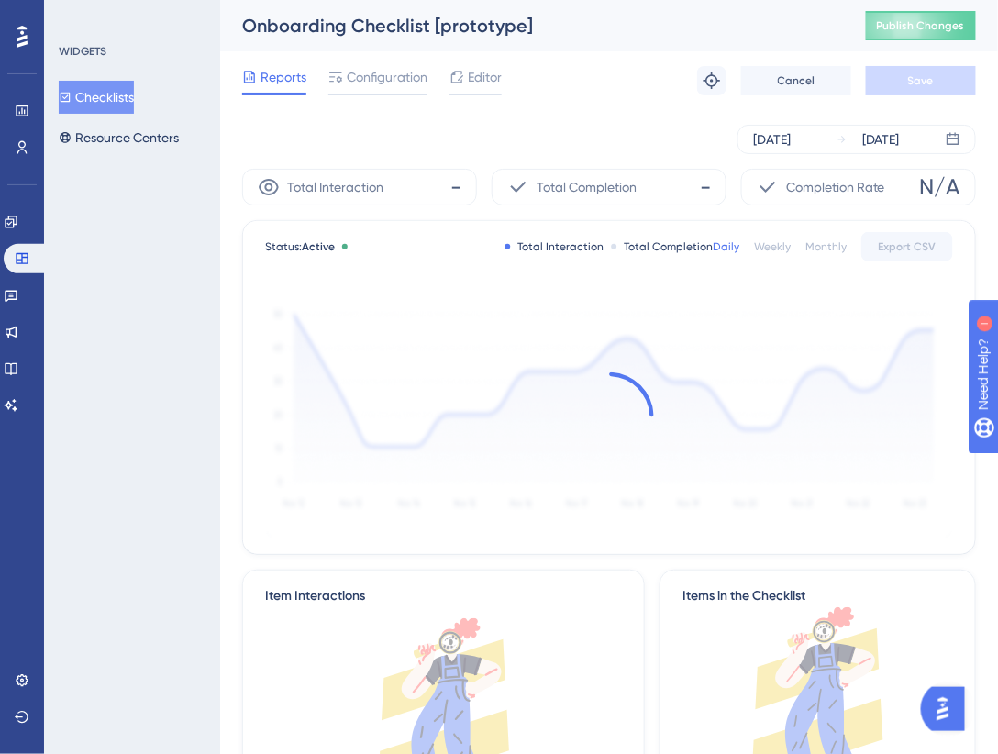
click at [448, 88] on div "Reports Configuration Editor" at bounding box center [372, 80] width 260 height 29
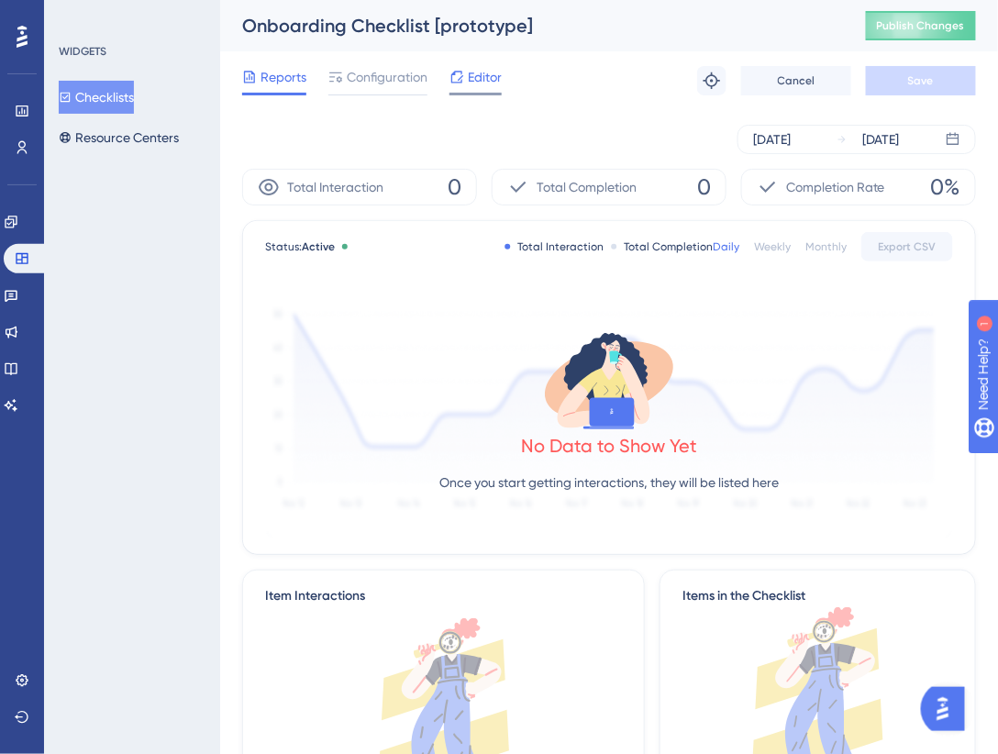
click at [465, 90] on div "Editor" at bounding box center [476, 80] width 52 height 29
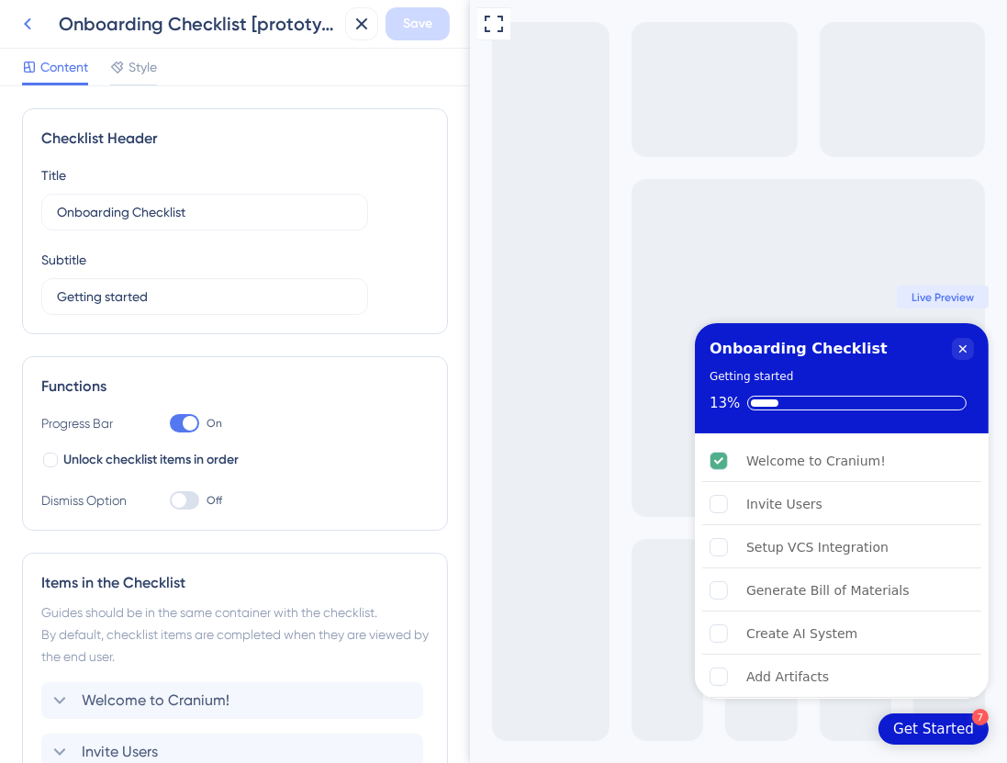
click at [20, 20] on icon at bounding box center [28, 24] width 22 height 22
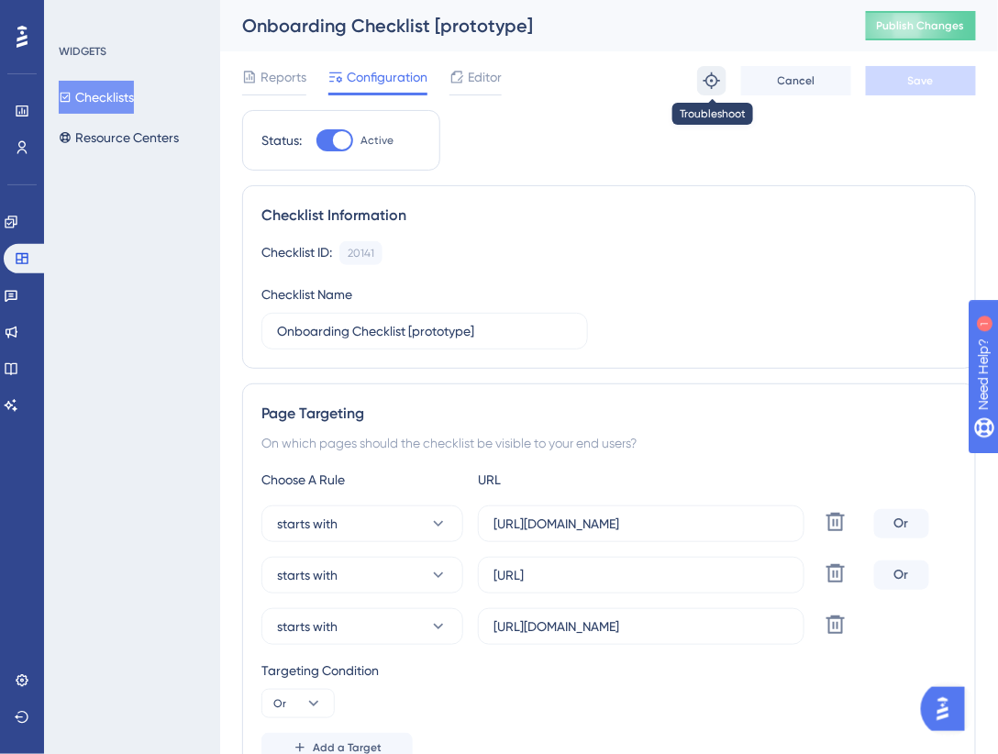
click at [716, 83] on icon at bounding box center [712, 81] width 18 height 18
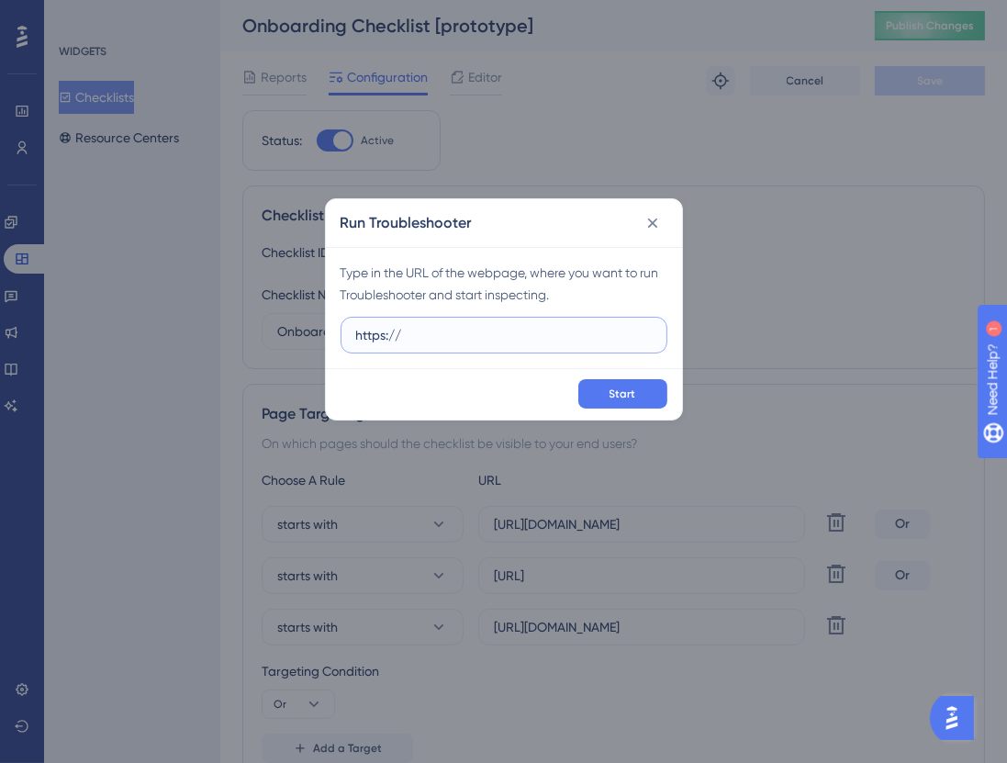
paste input "[DOMAIN_NAME][URL]"
type input "[URL][DOMAIN_NAME]"
click at [593, 387] on button "Start" at bounding box center [622, 393] width 89 height 29
click at [658, 226] on icon at bounding box center [652, 223] width 18 height 18
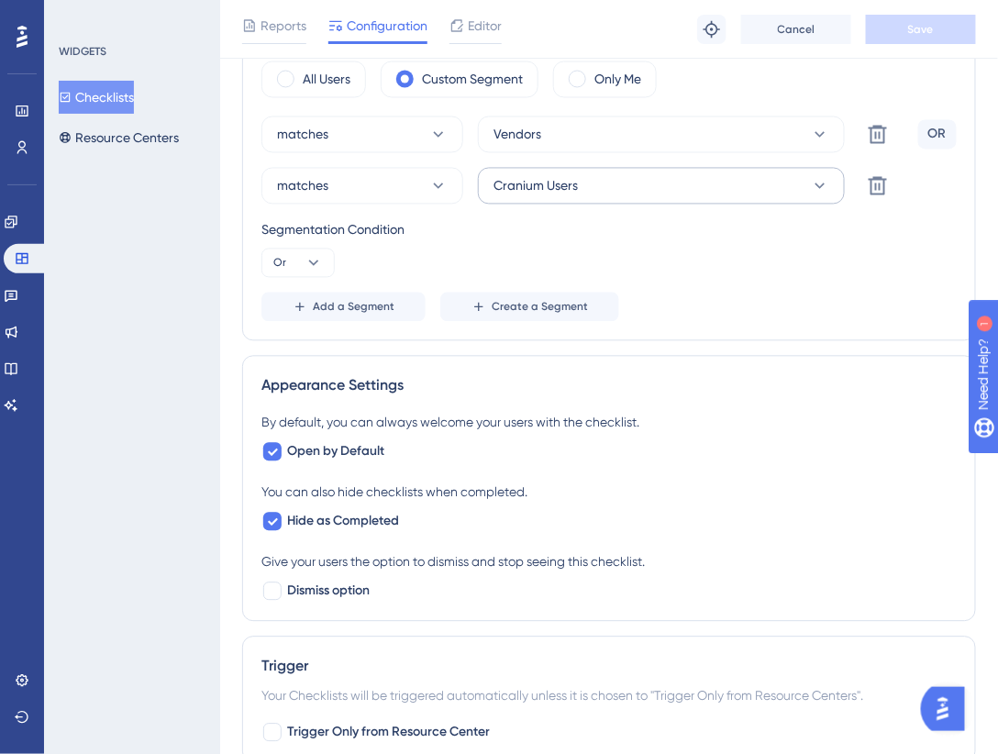
scroll to position [1044, 0]
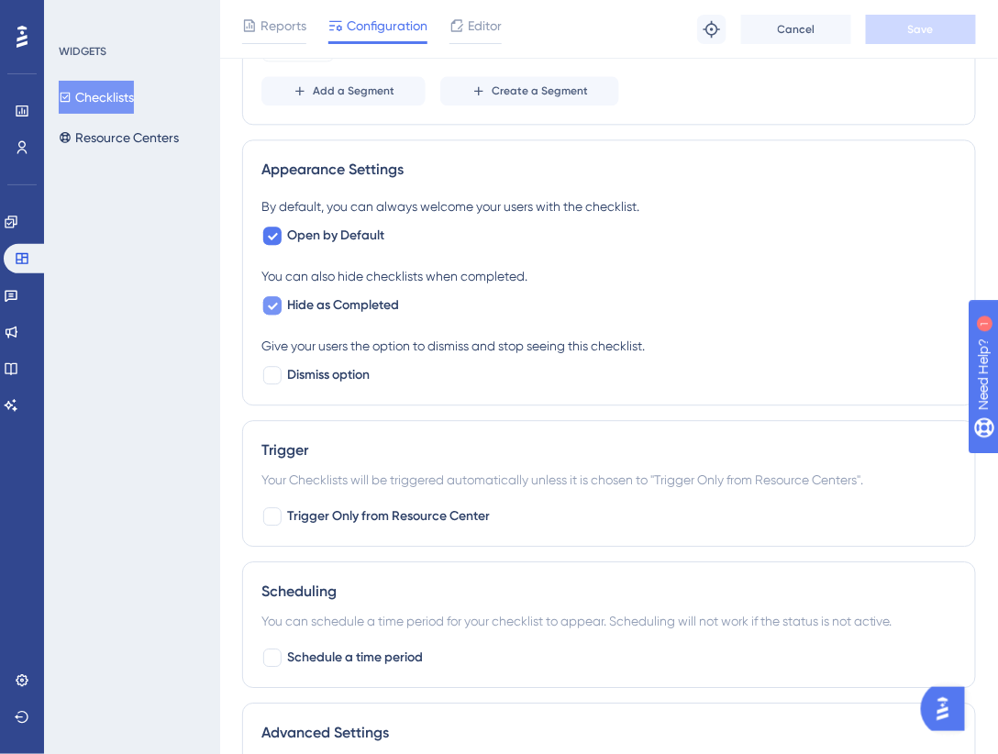
click at [343, 295] on span "Hide as Completed" at bounding box center [343, 306] width 112 height 22
click at [329, 301] on span "Hide as Completed" at bounding box center [343, 306] width 112 height 22
click at [342, 296] on span "Hide as Completed" at bounding box center [343, 306] width 112 height 22
checkbox input "false"
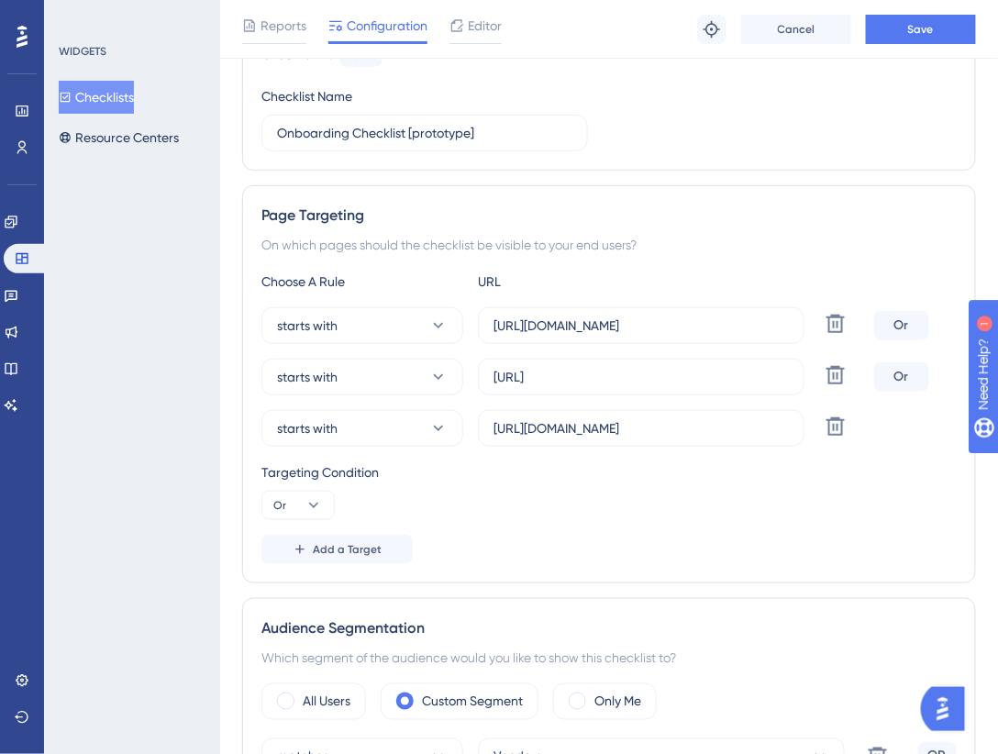
scroll to position [0, 0]
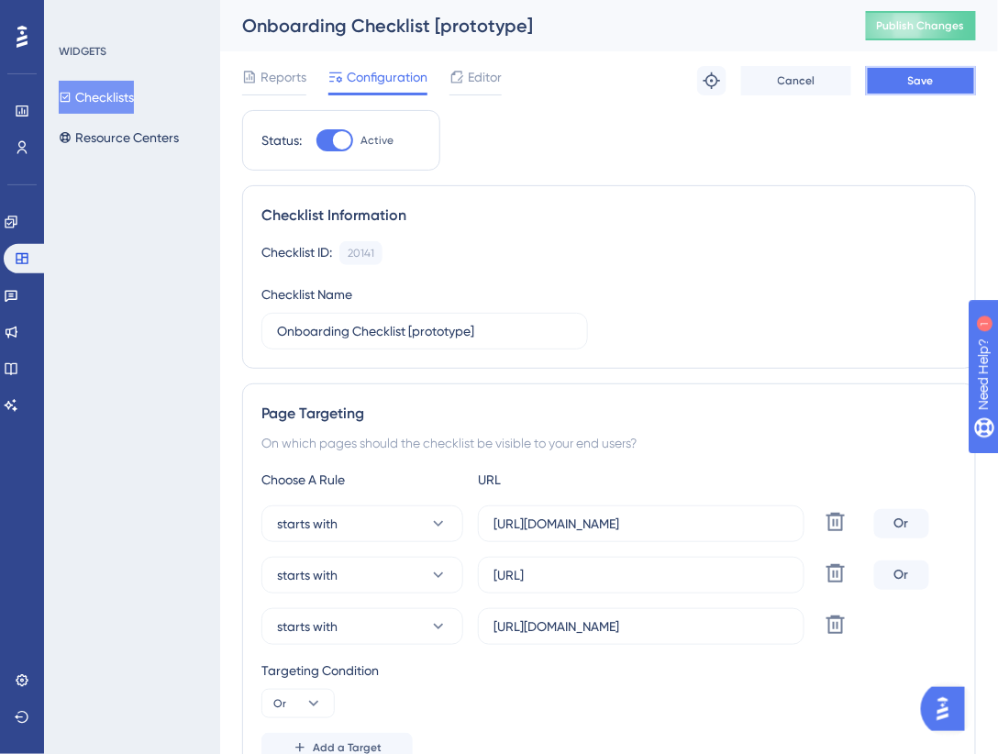
click at [887, 85] on button "Save" at bounding box center [921, 80] width 110 height 29
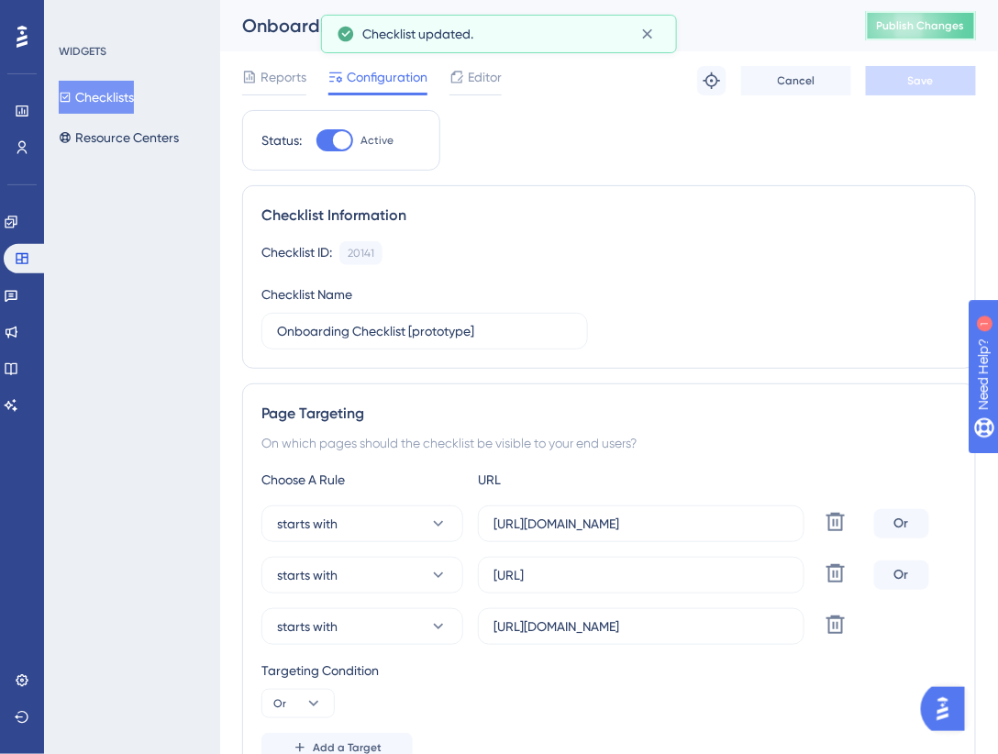
click at [944, 35] on button "Publish Changes" at bounding box center [921, 25] width 110 height 29
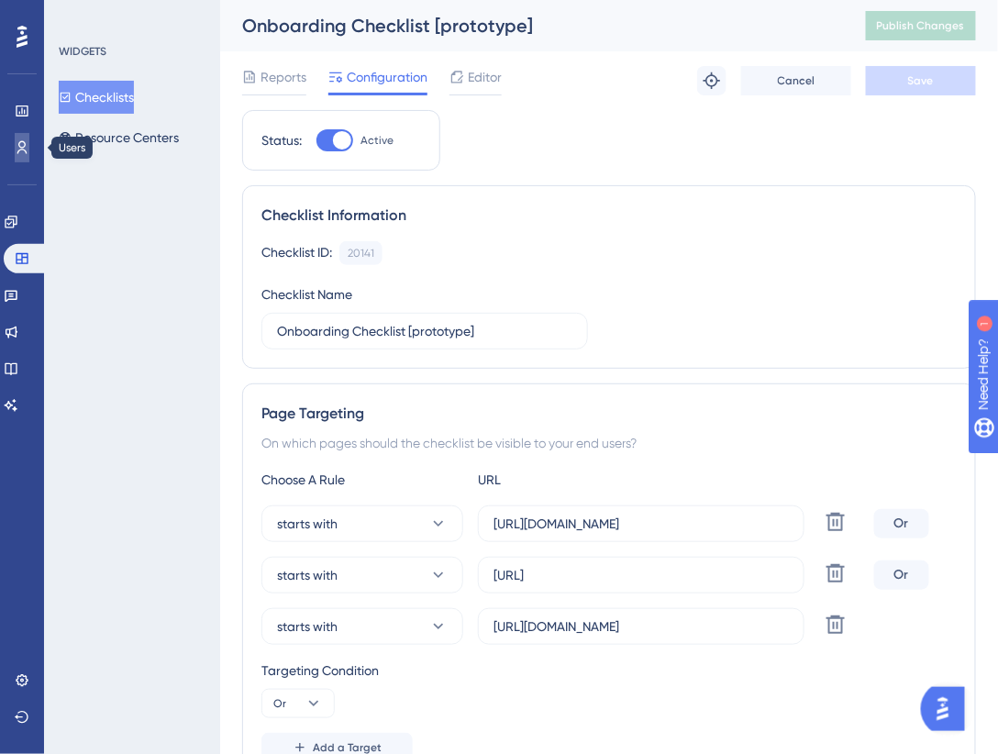
click at [29, 140] on link at bounding box center [22, 147] width 15 height 29
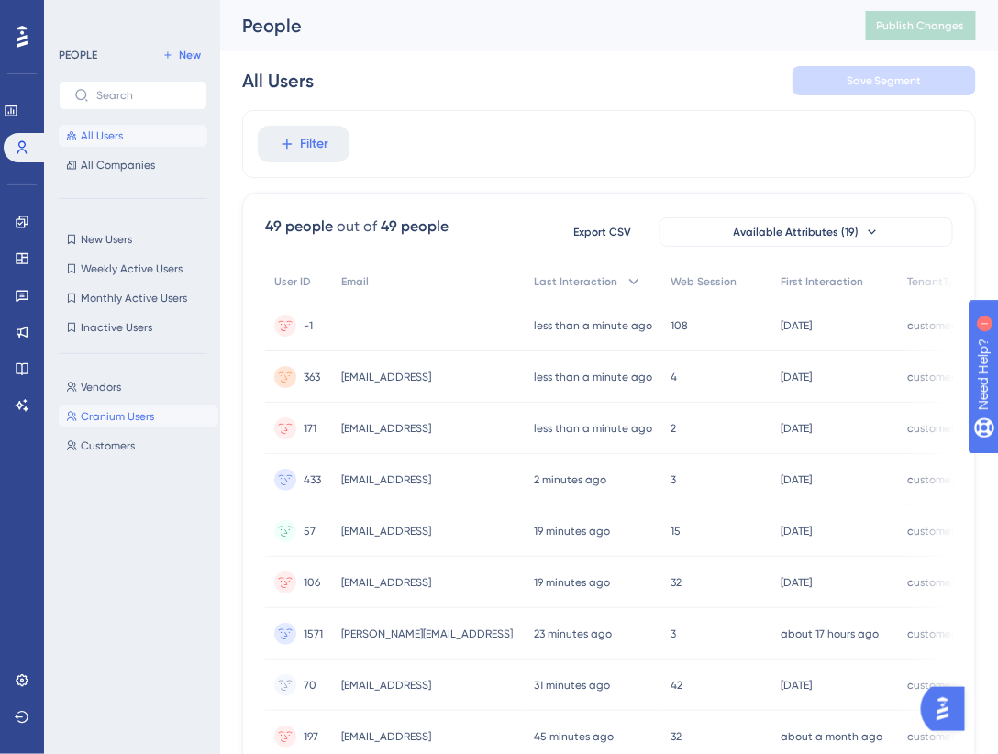
click at [108, 411] on span "Cranium Users" at bounding box center [117, 416] width 73 height 15
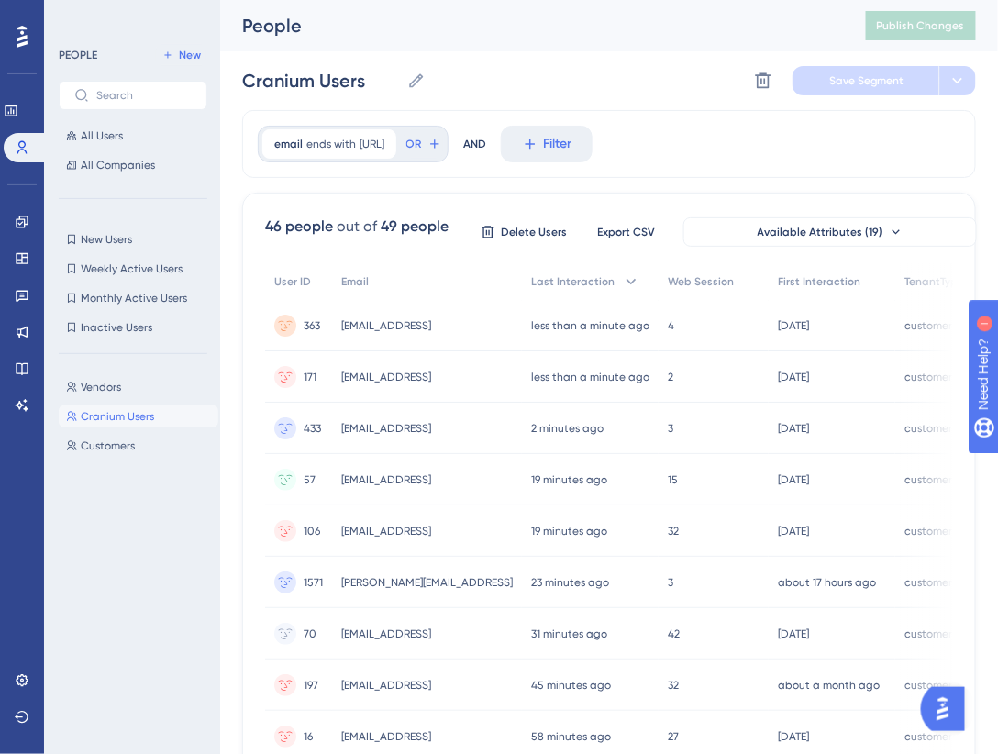
click at [124, 399] on div "Vendors Vendors Cranium Users Cranium Users Customers Customers" at bounding box center [139, 545] width 160 height 352
click at [121, 384] on button "Vendors Vendors" at bounding box center [139, 387] width 160 height 22
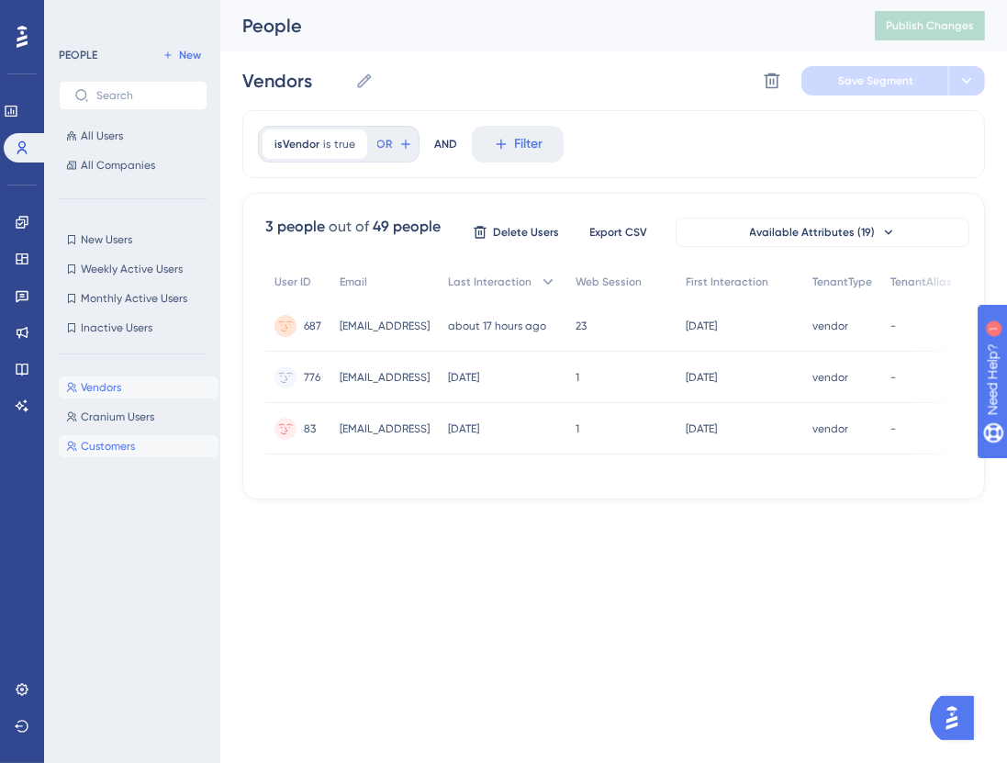
click at [131, 443] on span "Customers" at bounding box center [108, 446] width 54 height 15
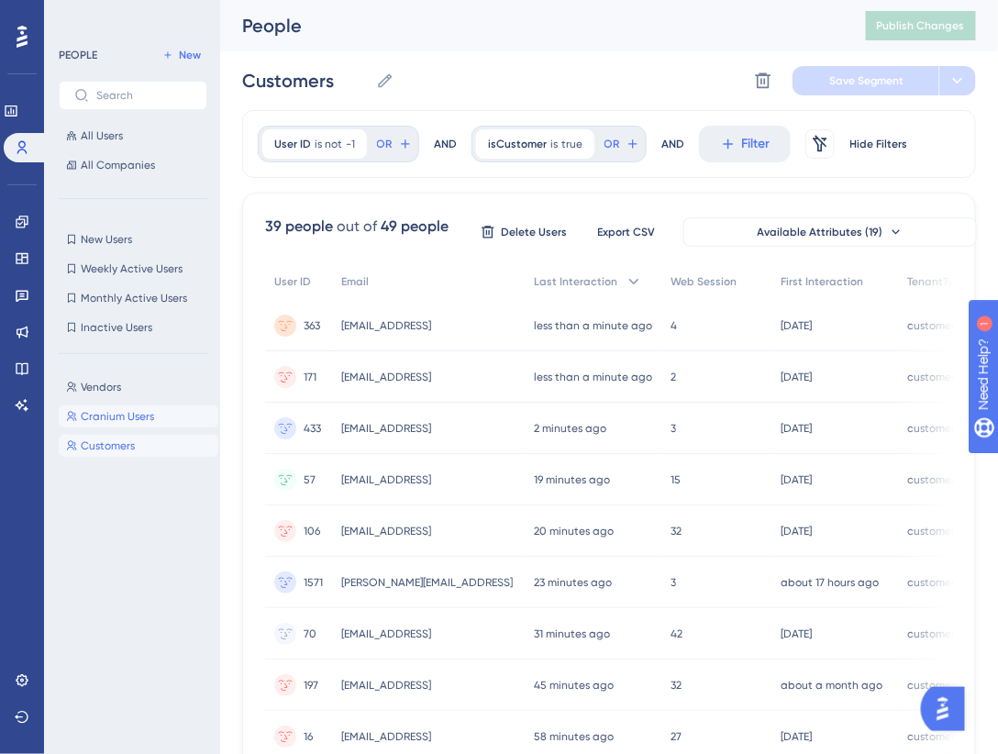
click at [140, 412] on span "Cranium Users" at bounding box center [117, 416] width 73 height 15
type input "Cranium Users"
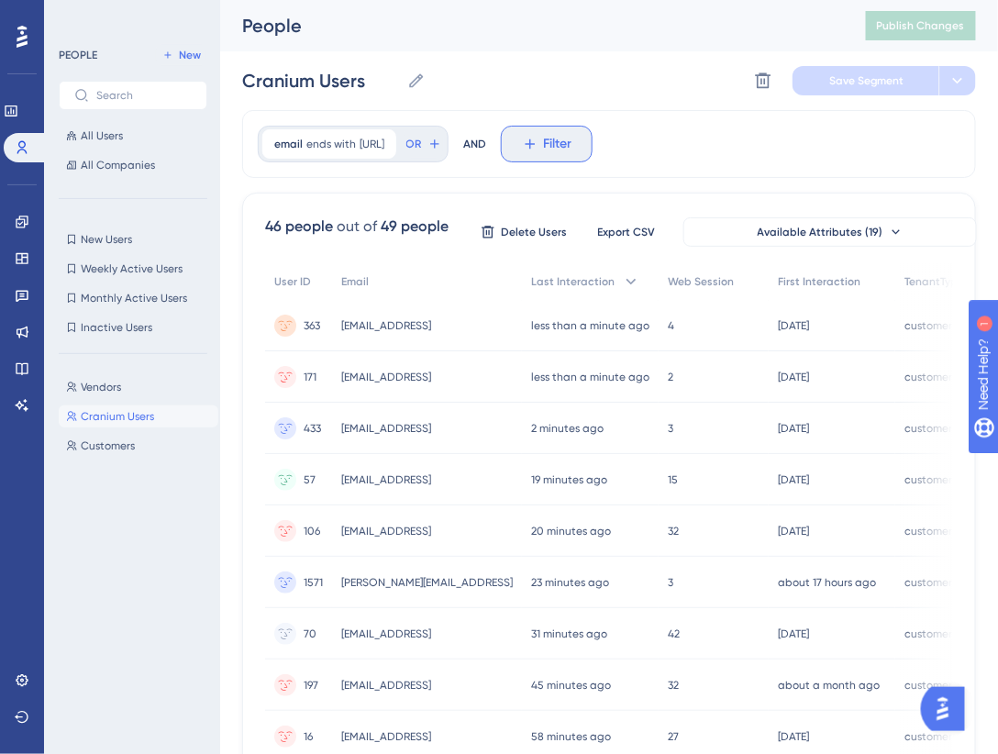
click at [544, 154] on button "Filter" at bounding box center [547, 144] width 92 height 37
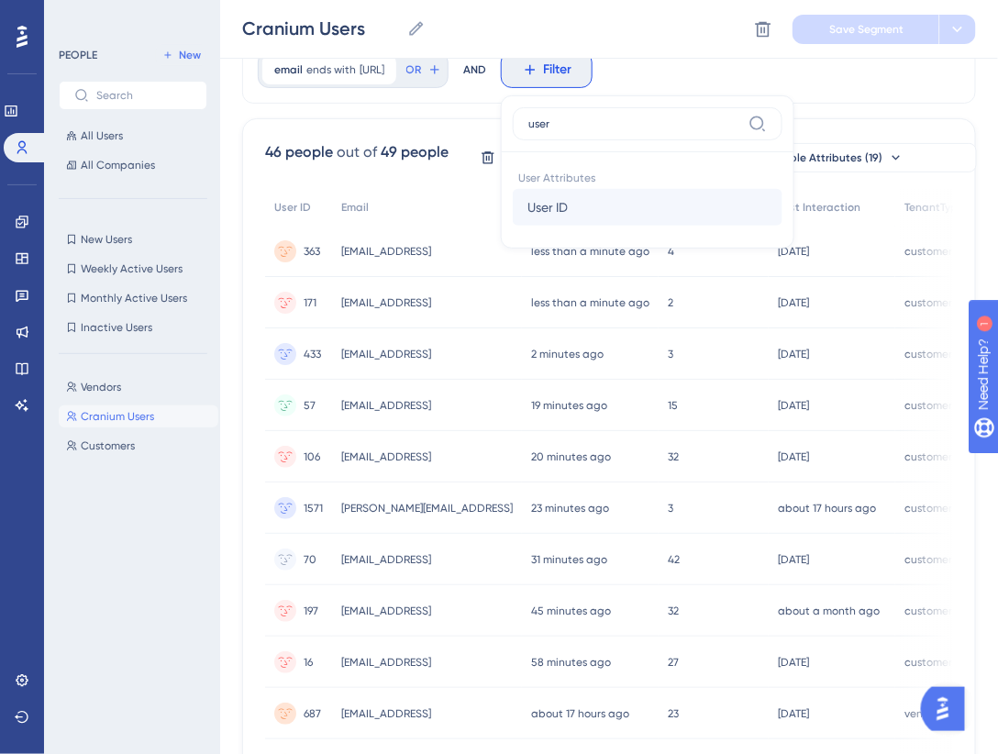
type input "user"
click at [568, 214] on span "User ID" at bounding box center [548, 207] width 40 height 22
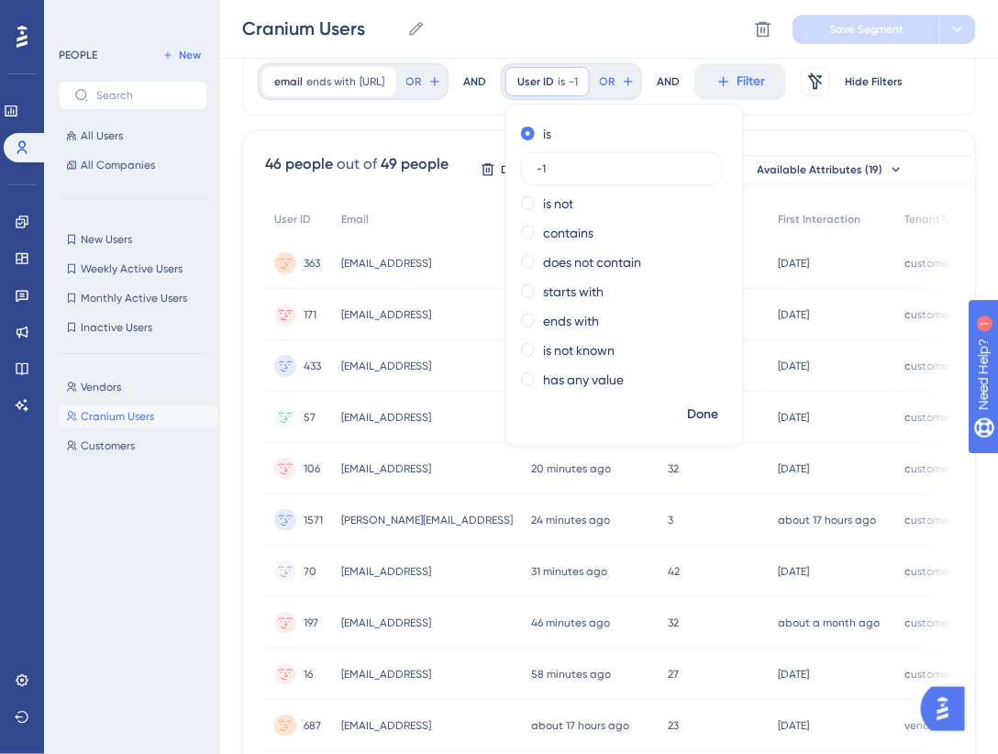
scroll to position [51, 0]
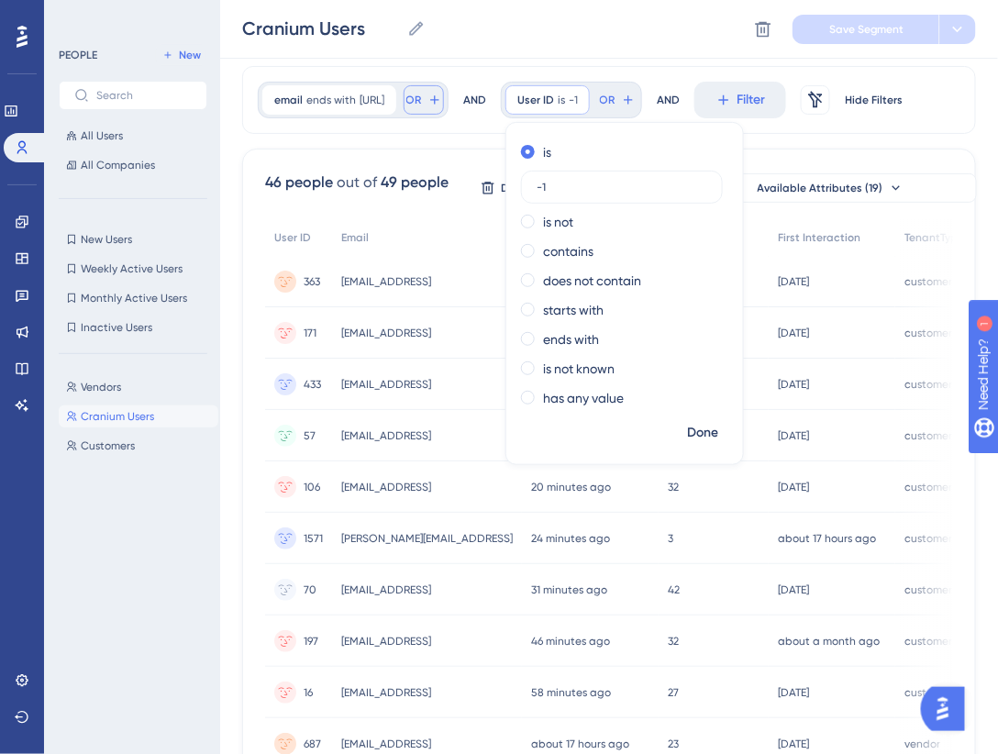
type input "-1"
drag, startPoint x: 464, startPoint y: 108, endPoint x: 479, endPoint y: 109, distance: 14.7
click at [444, 109] on button "OR" at bounding box center [424, 99] width 40 height 29
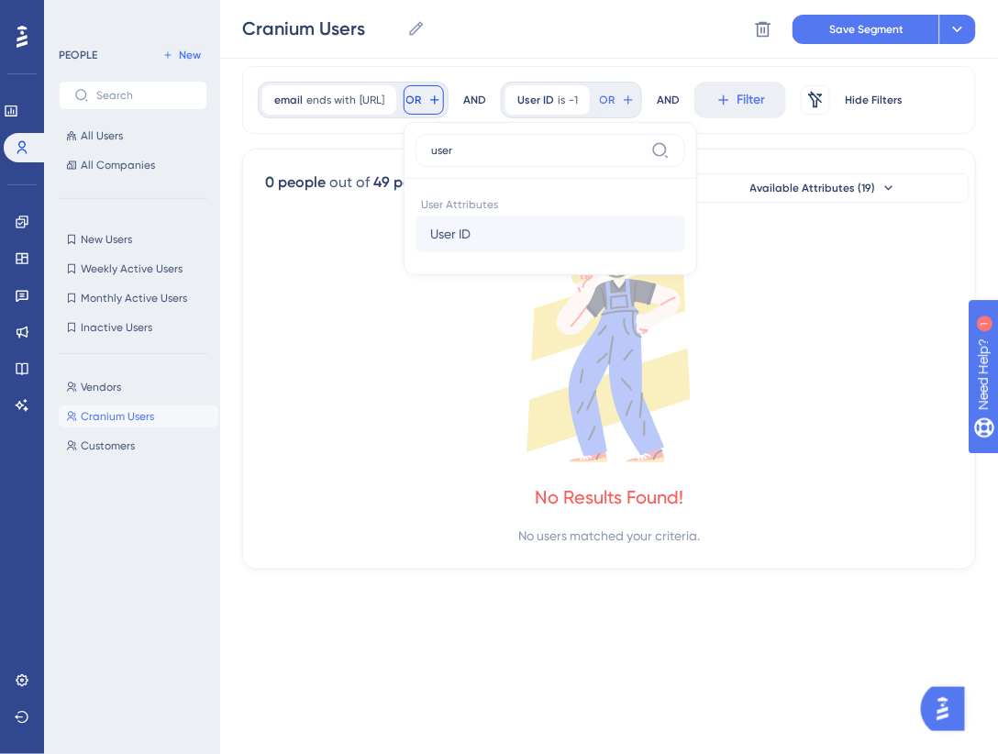
type input "user"
click at [522, 229] on button "User ID User ID" at bounding box center [551, 234] width 270 height 37
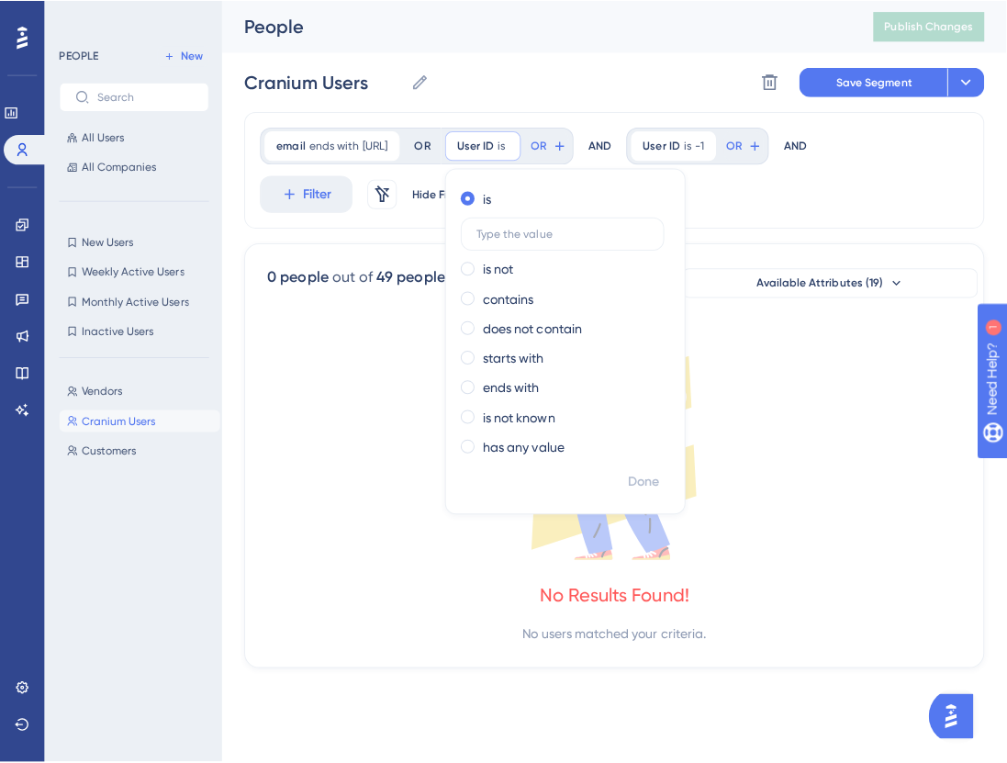
scroll to position [0, 0]
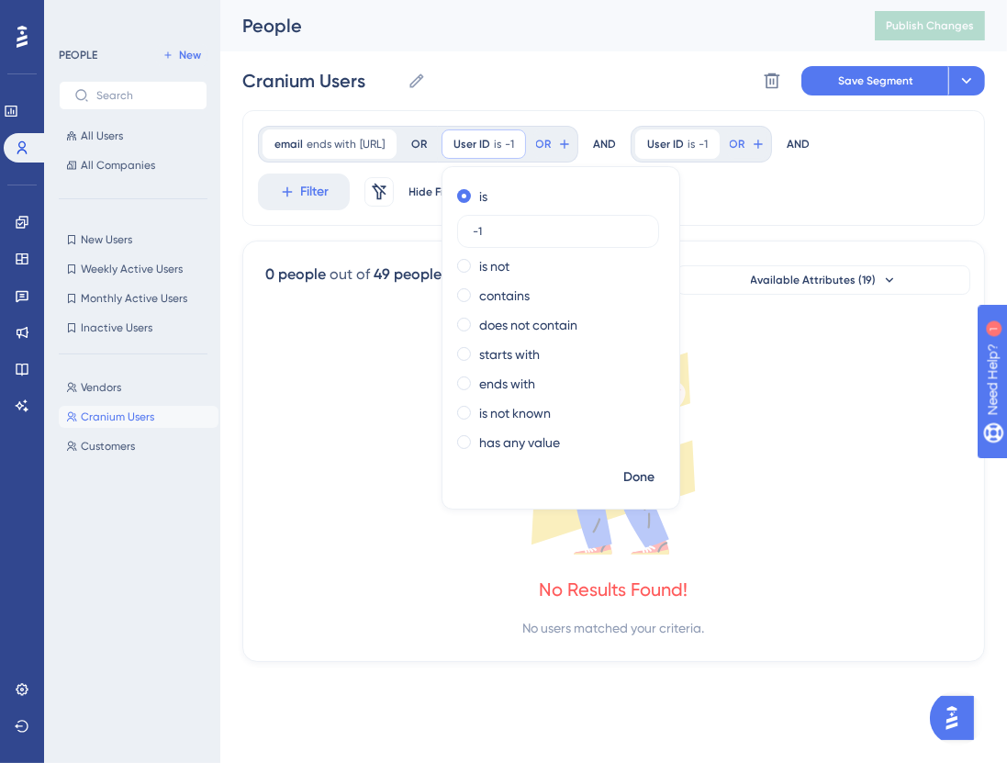
type input "-1"
click at [731, 127] on div "User ID is -1 -1 Remove OR" at bounding box center [700, 144] width 141 height 37
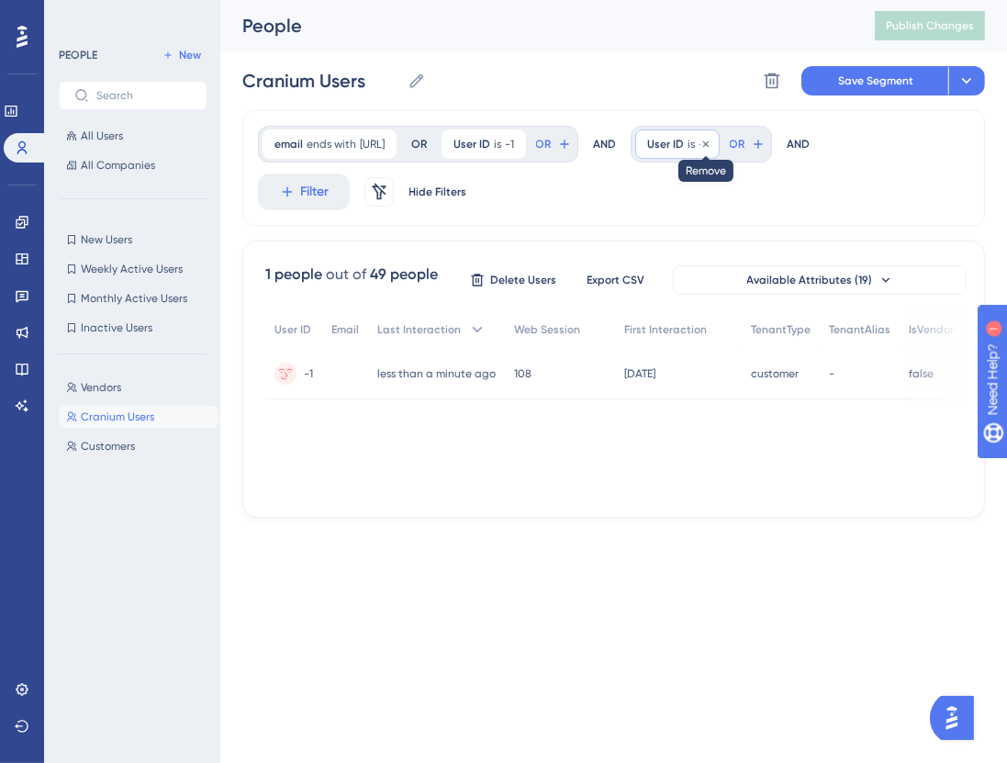
click at [711, 145] on icon at bounding box center [705, 144] width 11 height 11
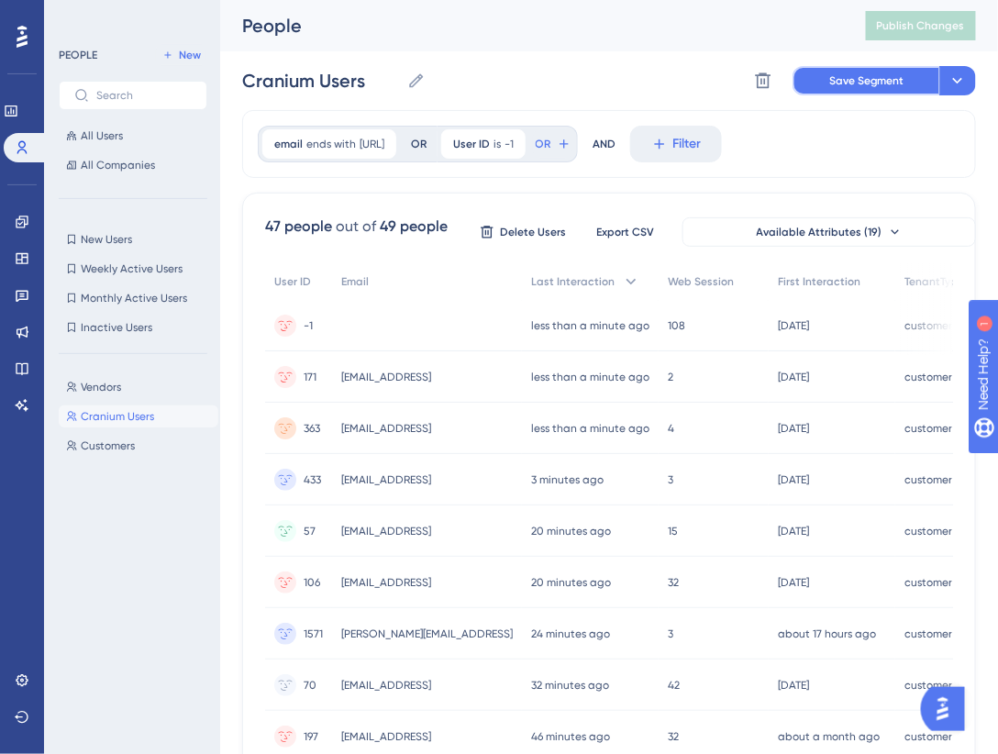
click at [895, 86] on span "Save Segment" at bounding box center [867, 80] width 75 height 15
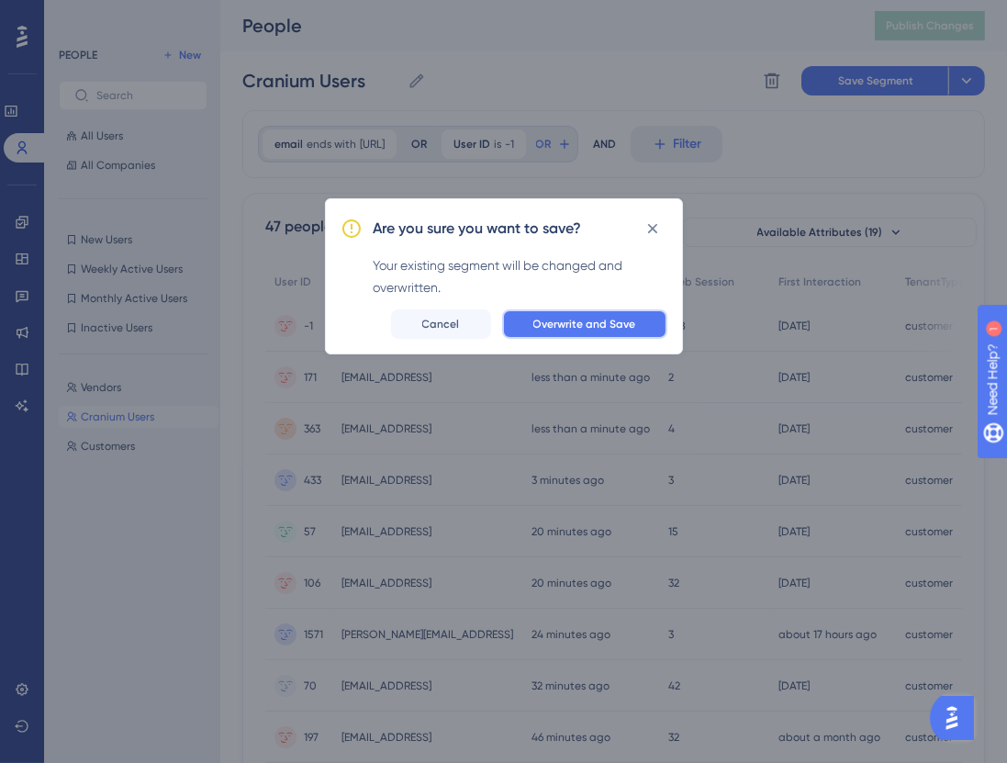
click at [586, 337] on button "Overwrite and Save" at bounding box center [584, 323] width 165 height 29
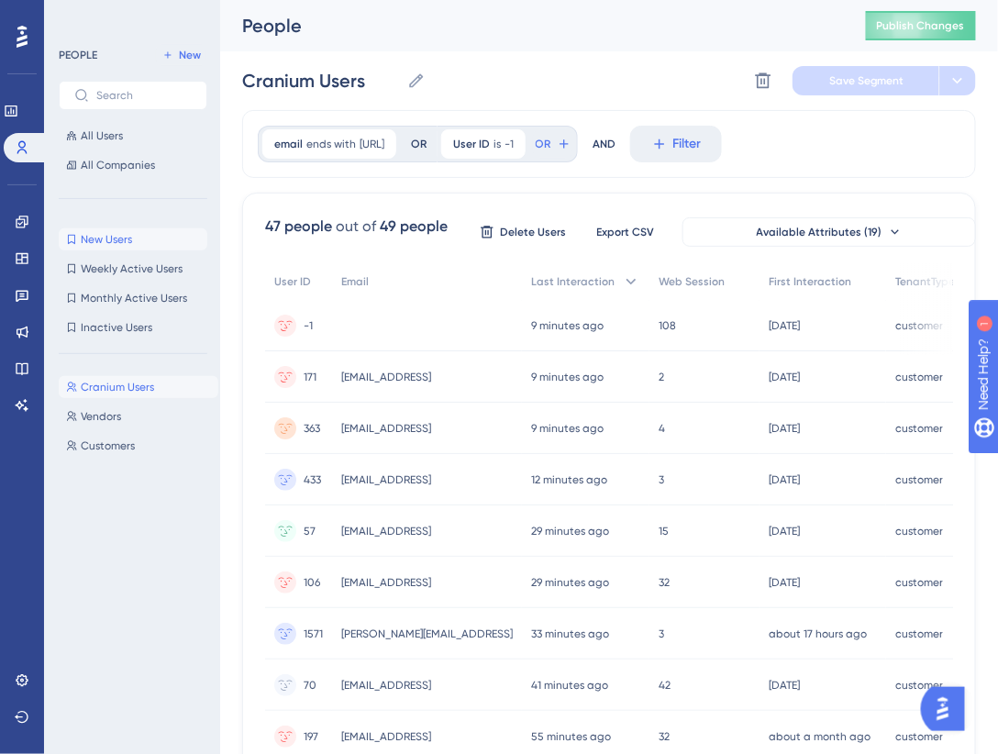
click at [162, 241] on button "New Users New Users" at bounding box center [133, 239] width 149 height 22
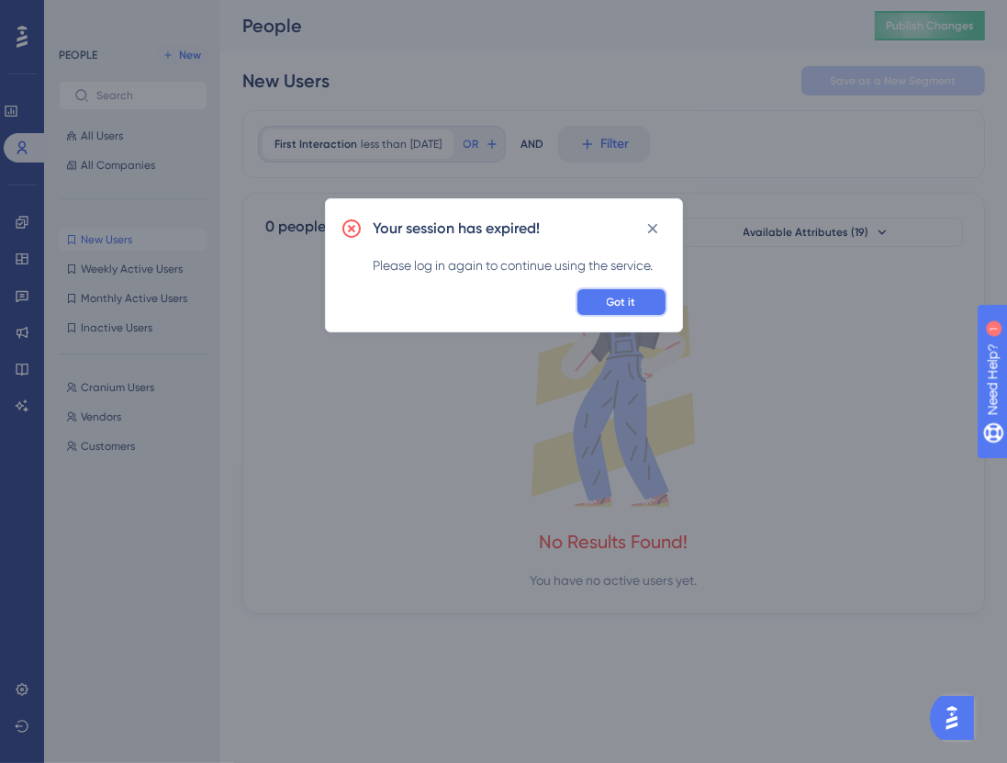
click at [652, 309] on button "Got it" at bounding box center [621, 301] width 92 height 29
